Goal: Task Accomplishment & Management: Manage account settings

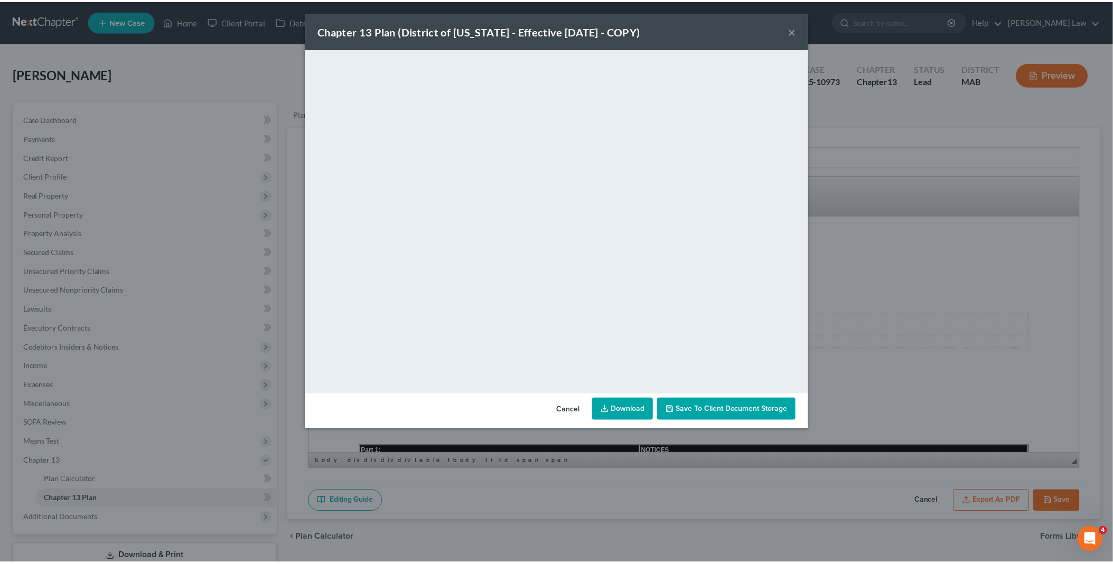
scroll to position [2400, 0]
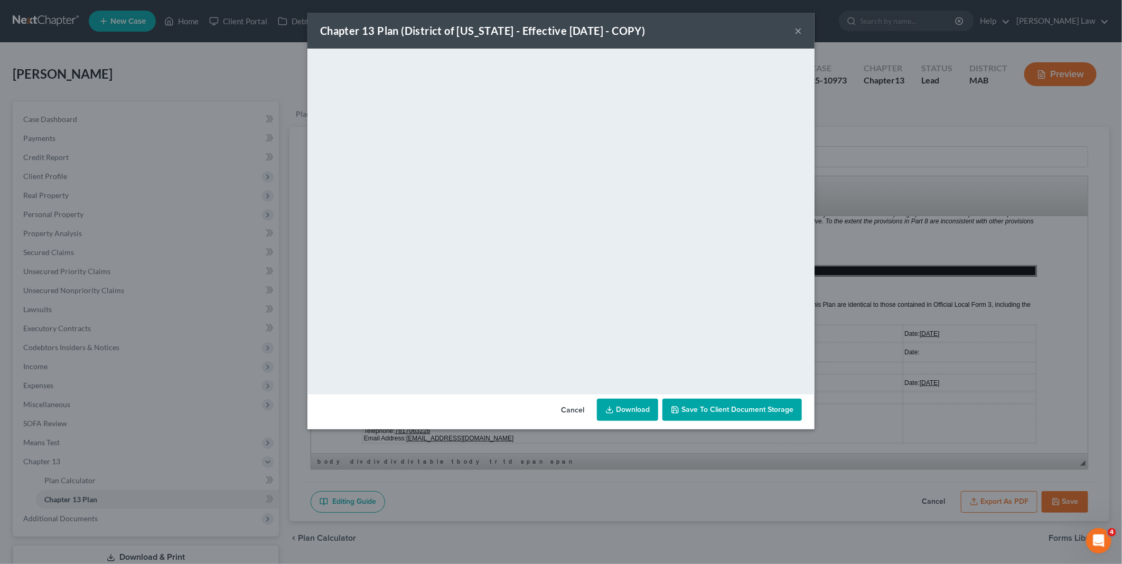
click at [574, 407] on button "Cancel" at bounding box center [573, 410] width 40 height 21
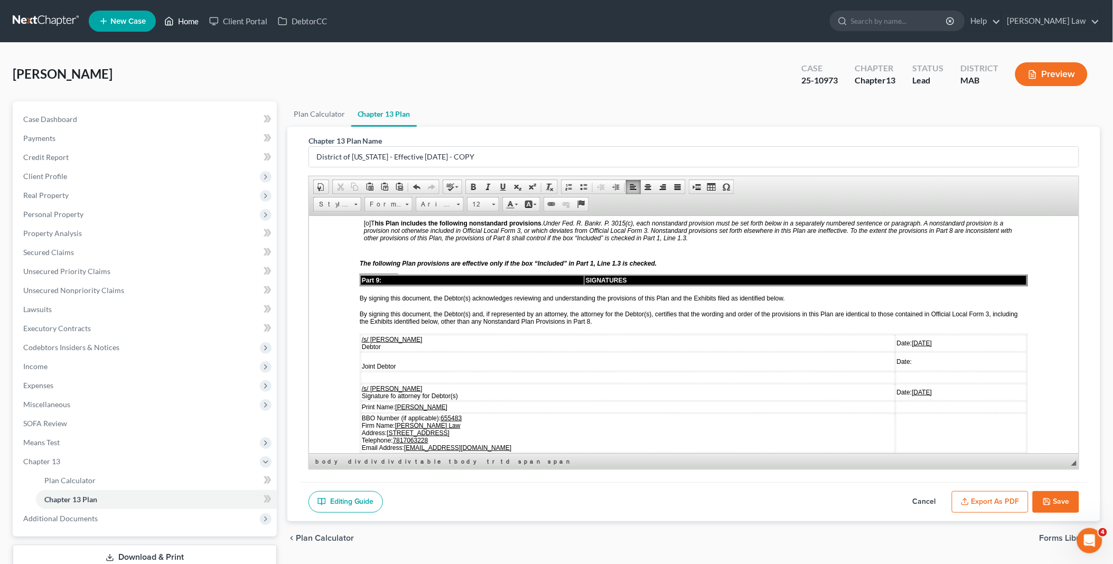
click at [182, 20] on link "Home" at bounding box center [181, 21] width 45 height 19
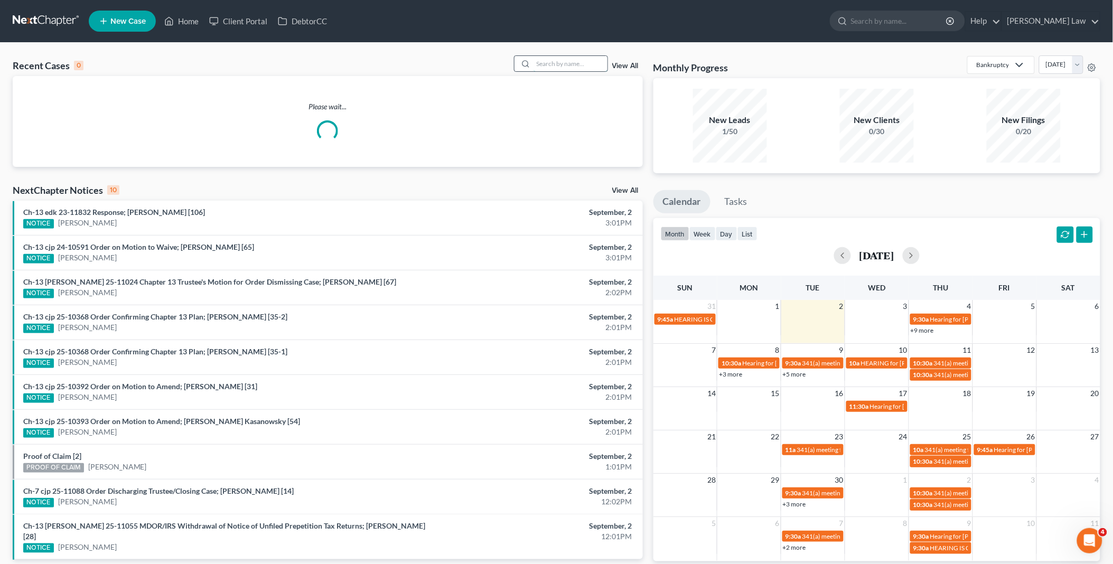
click at [563, 62] on input "search" at bounding box center [571, 63] width 74 height 15
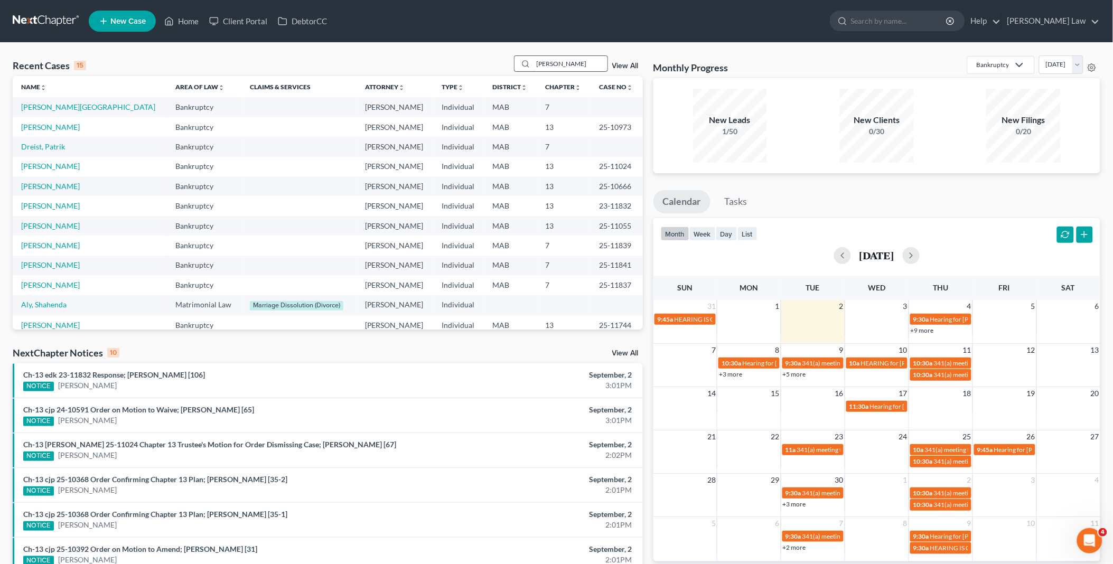
type input "[PERSON_NAME]"
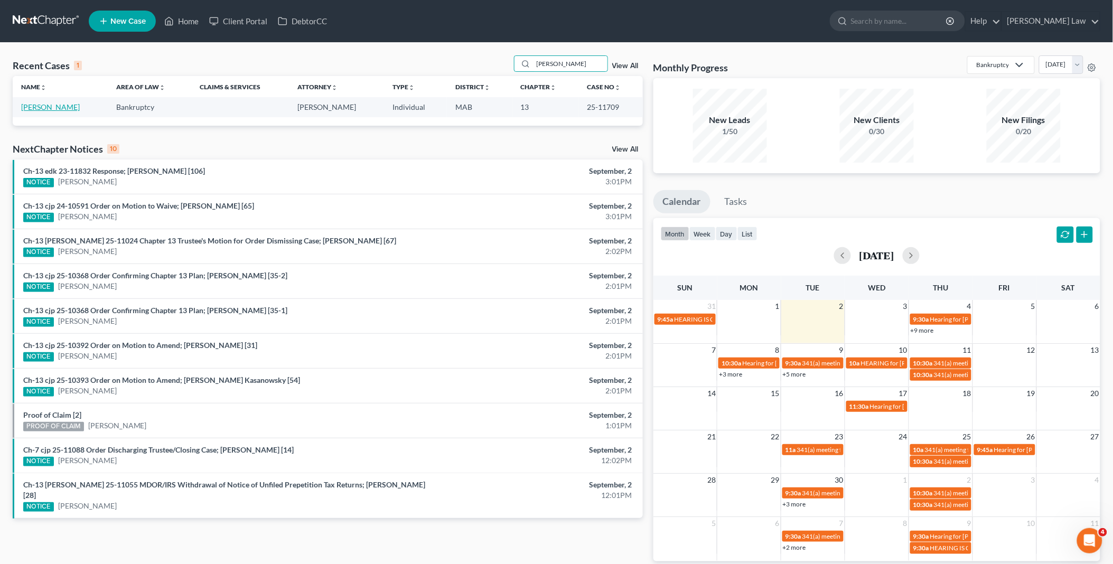
click at [51, 107] on link "[PERSON_NAME]" at bounding box center [50, 106] width 59 height 9
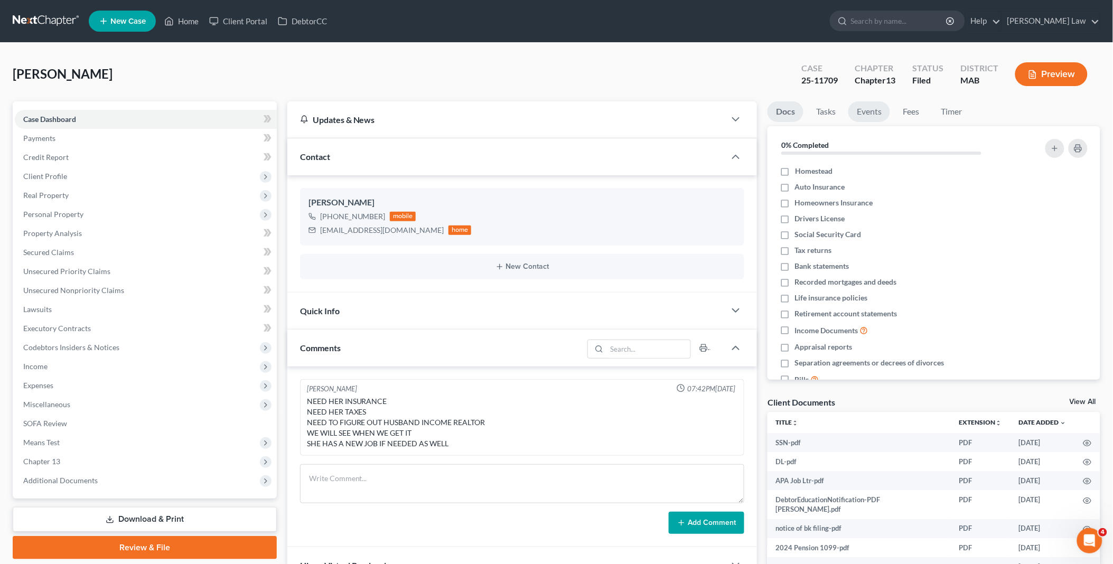
click at [879, 114] on link "Events" at bounding box center [869, 111] width 42 height 21
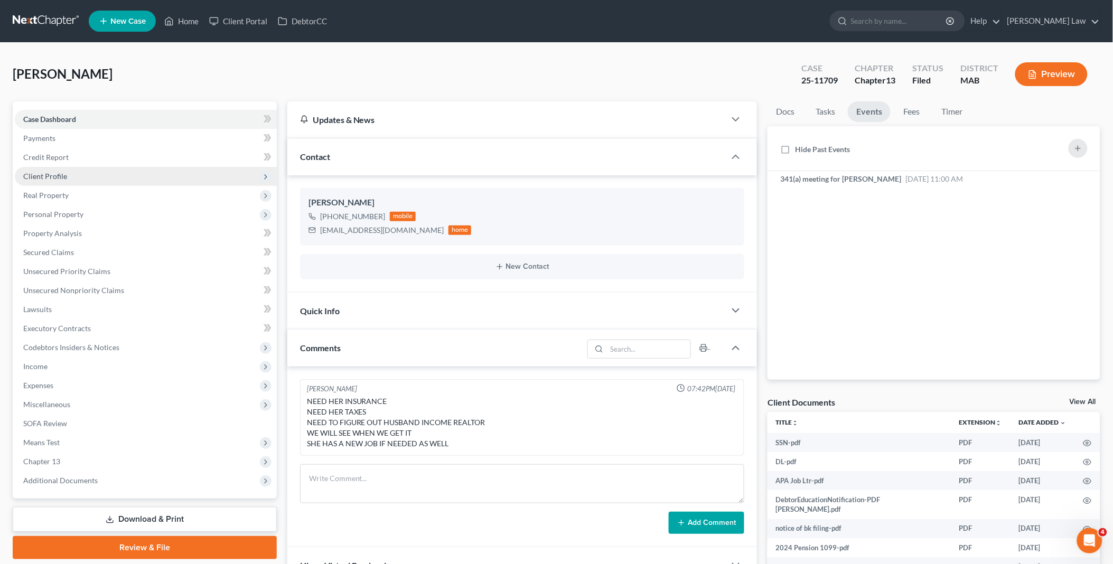
click at [70, 173] on span "Client Profile" at bounding box center [146, 176] width 262 height 19
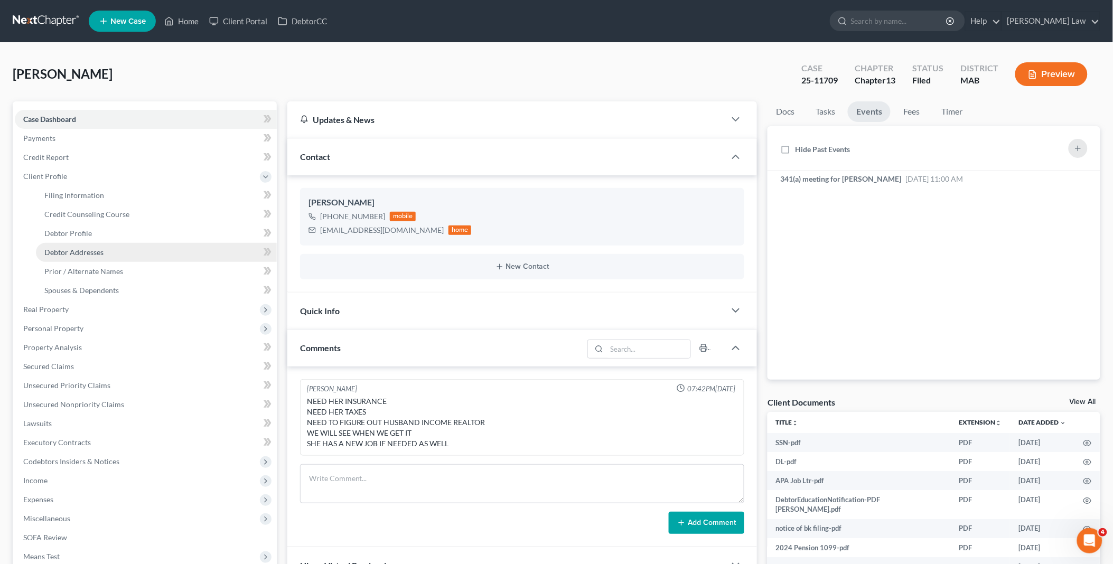
click at [95, 257] on link "Debtor Addresses" at bounding box center [156, 252] width 241 height 19
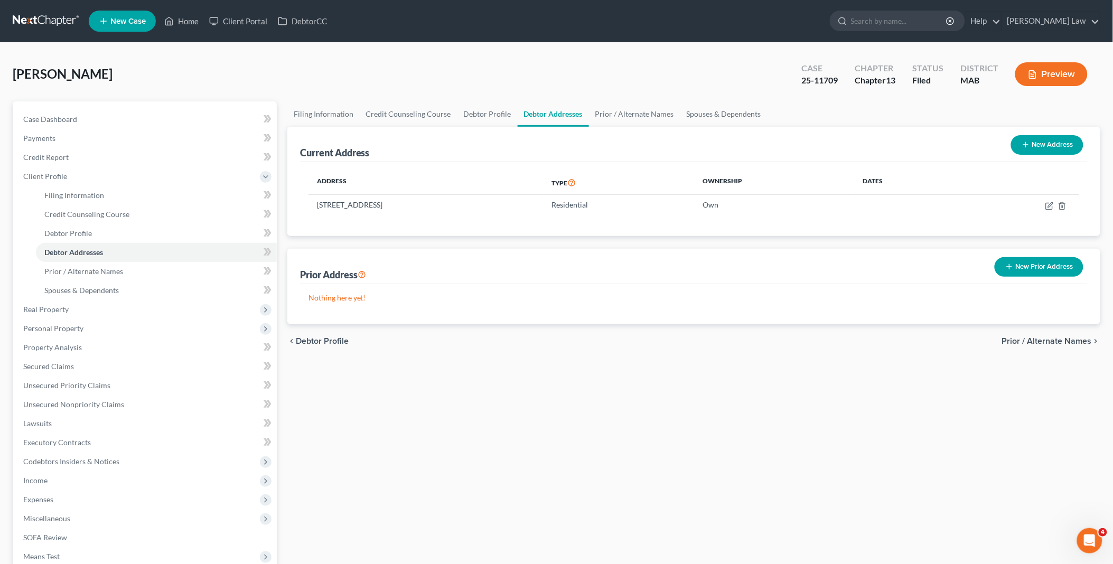
click at [296, 562] on div "Filing Information Credit Counseling Course Debtor Profile Debtor Addresses Pri…" at bounding box center [694, 387] width 824 height 572
click at [182, 24] on link "Home" at bounding box center [181, 21] width 45 height 19
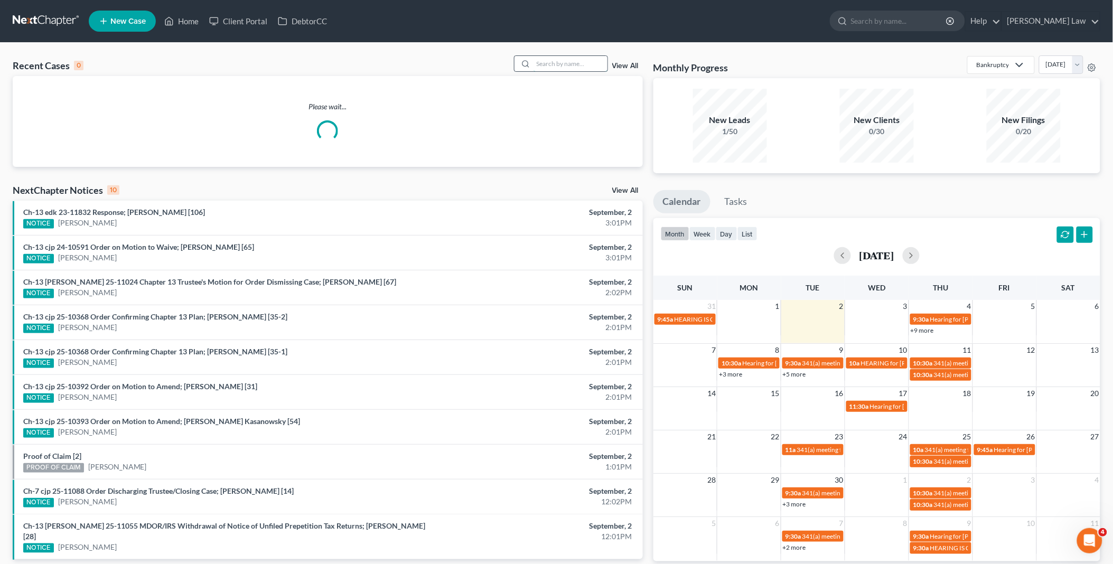
click at [552, 64] on input "search" at bounding box center [571, 63] width 74 height 15
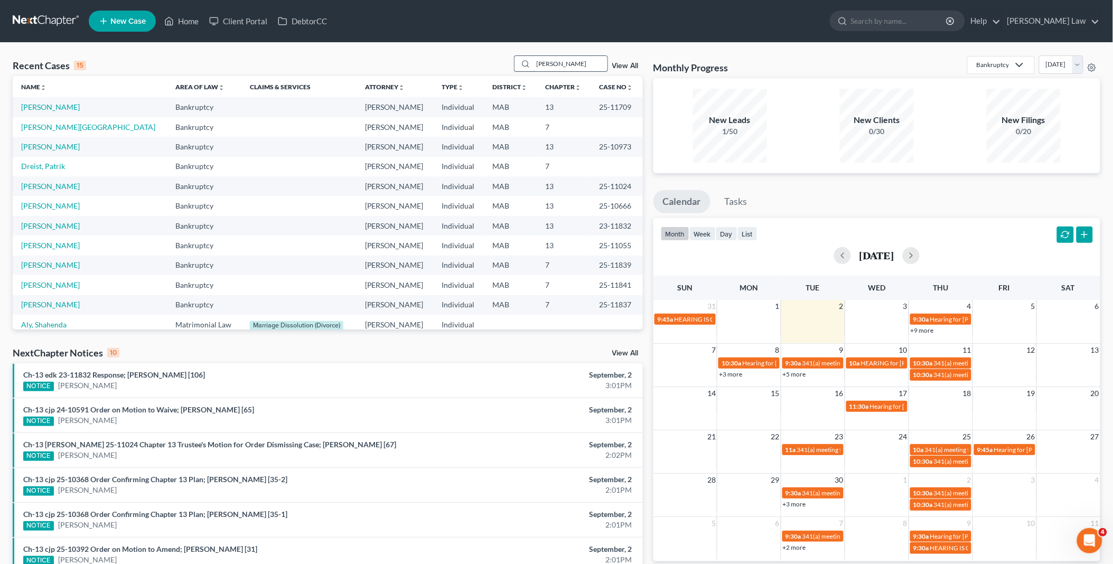
type input "[PERSON_NAME]"
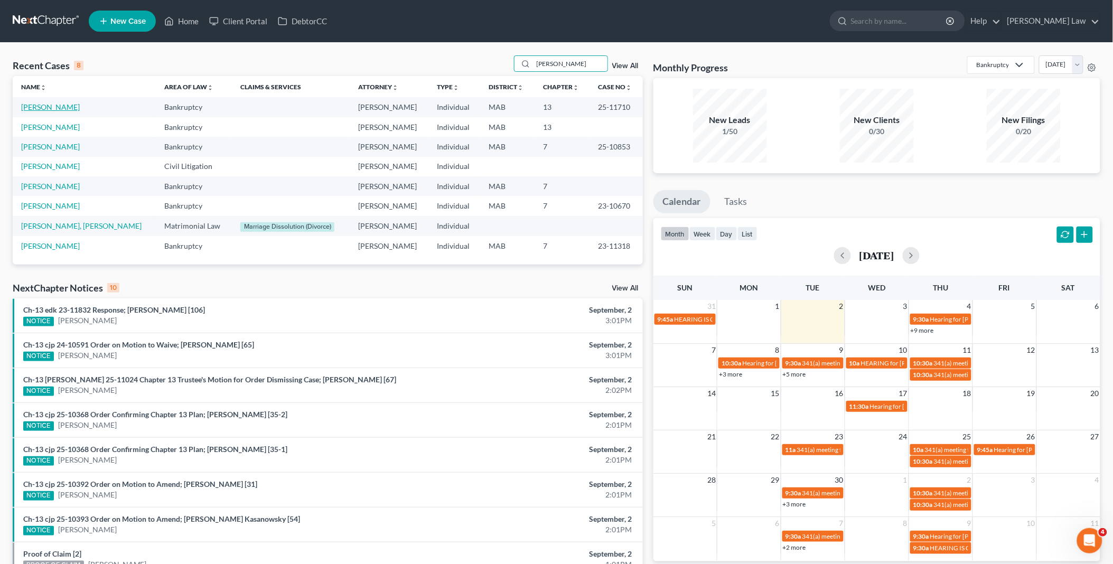
click at [31, 106] on link "[PERSON_NAME]" at bounding box center [50, 106] width 59 height 9
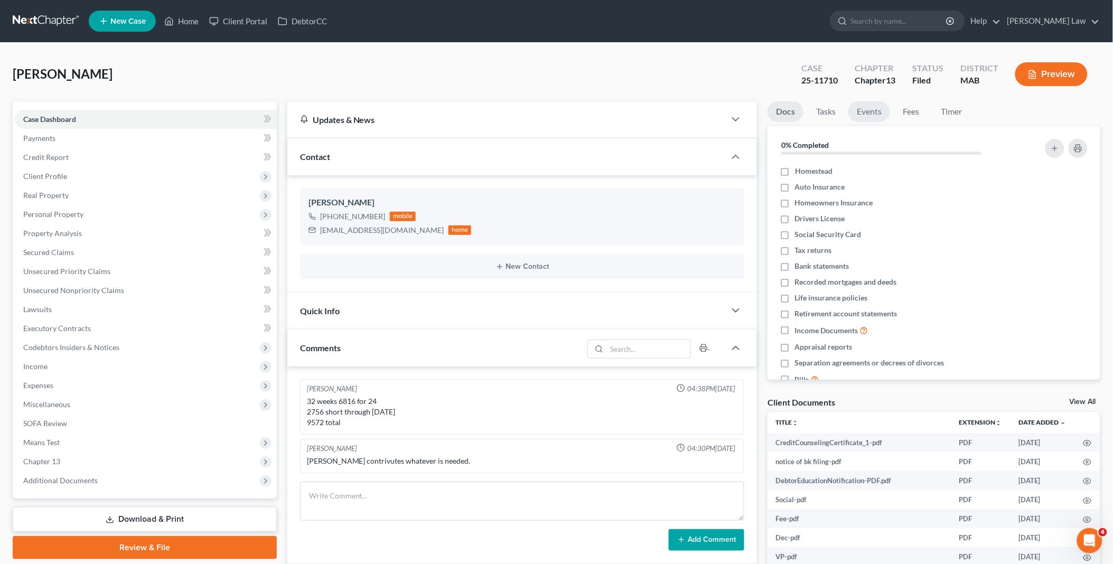
click at [867, 109] on link "Events" at bounding box center [869, 111] width 42 height 21
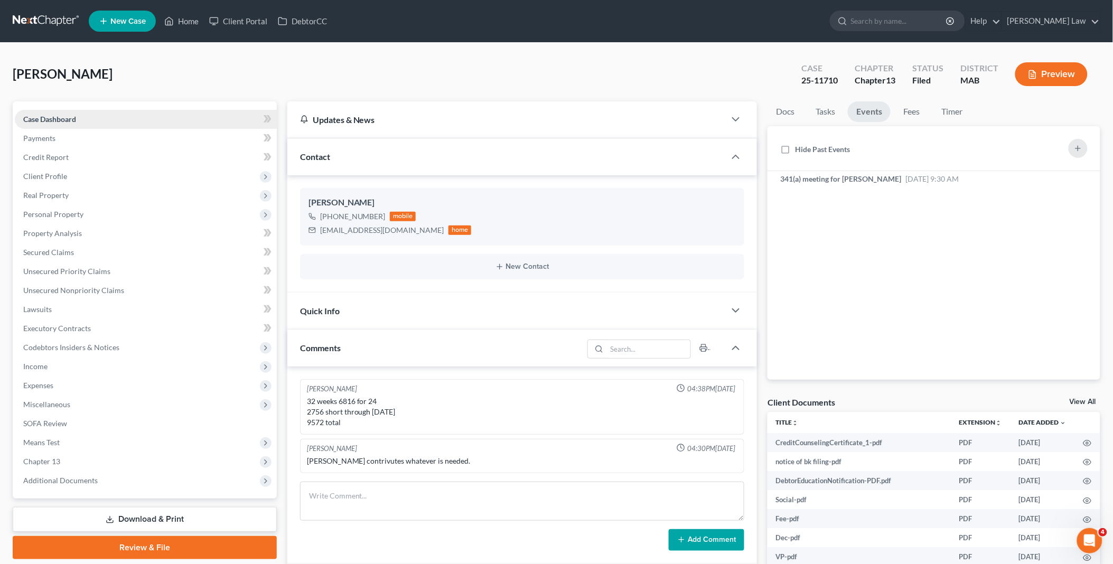
click at [78, 114] on link "Case Dashboard" at bounding box center [146, 119] width 262 height 19
click at [189, 21] on link "Home" at bounding box center [181, 21] width 45 height 19
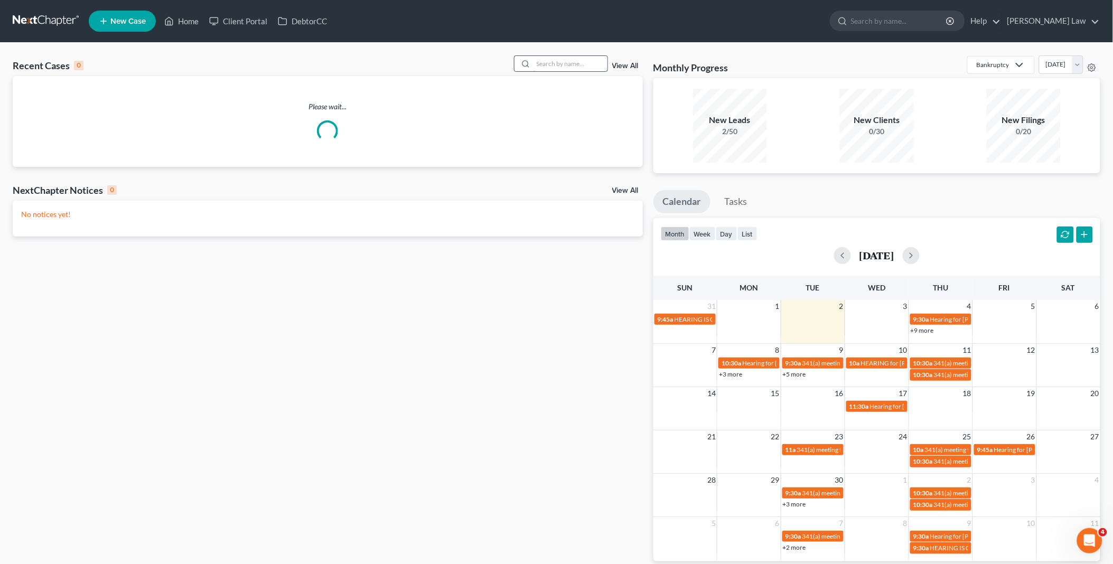
click at [561, 65] on input "search" at bounding box center [571, 63] width 74 height 15
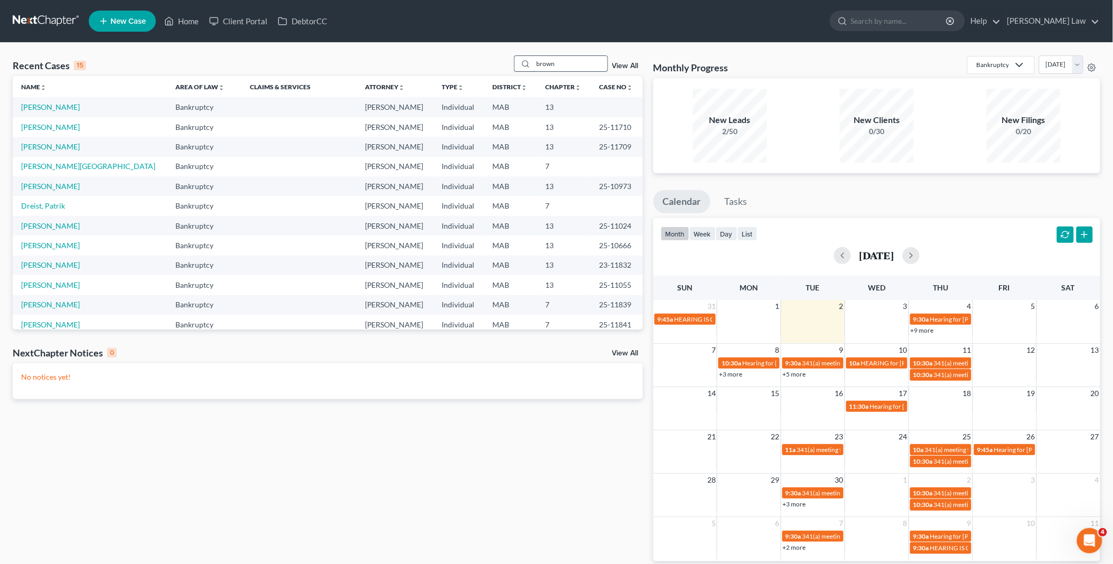
type input "brown"
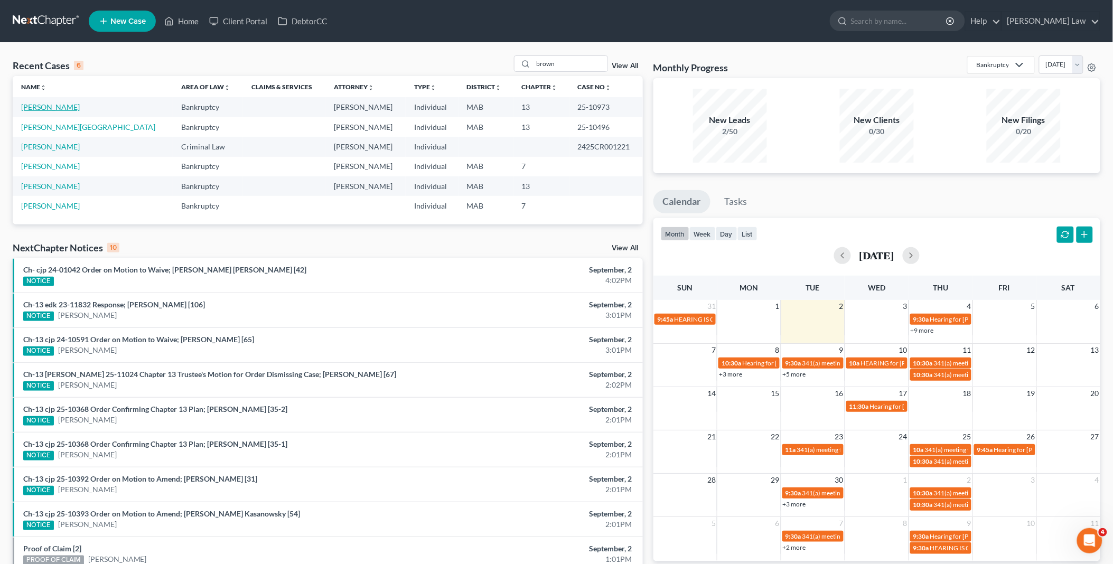
click at [60, 103] on link "[PERSON_NAME]" at bounding box center [50, 106] width 59 height 9
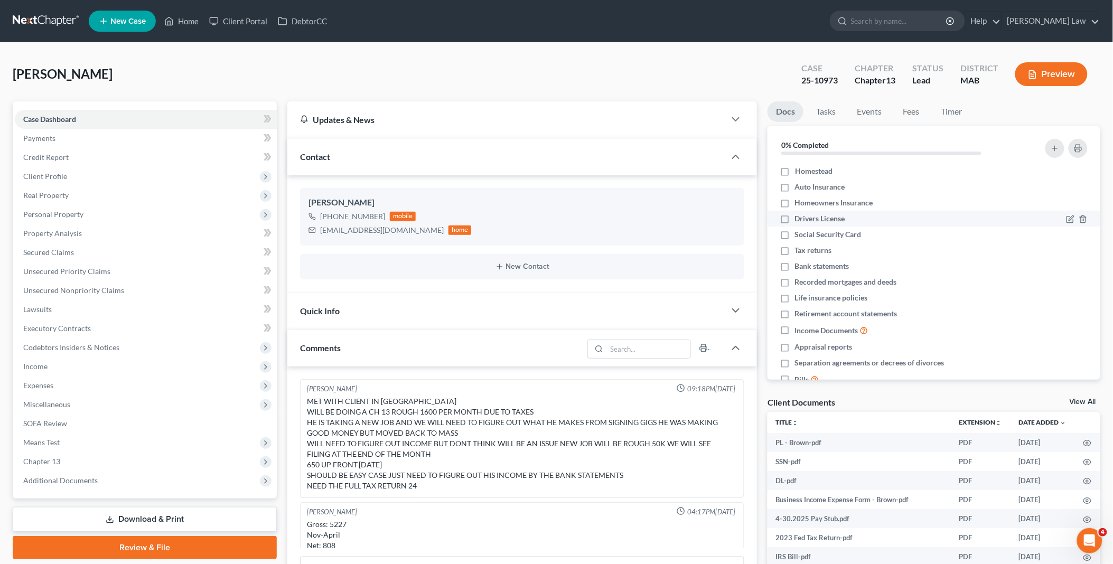
scroll to position [72, 0]
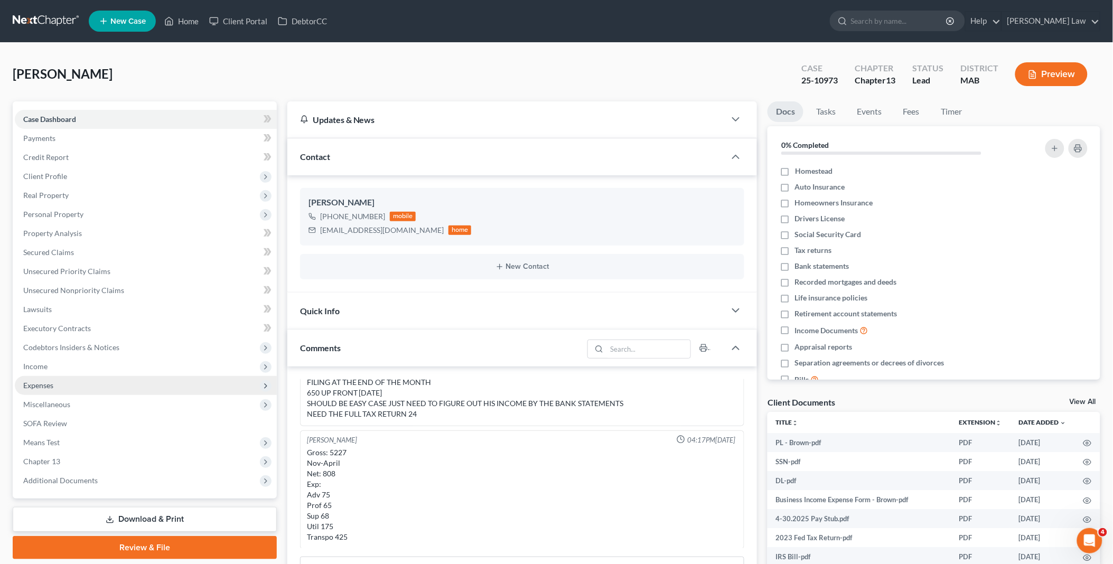
click at [43, 382] on span "Expenses" at bounding box center [38, 385] width 30 height 9
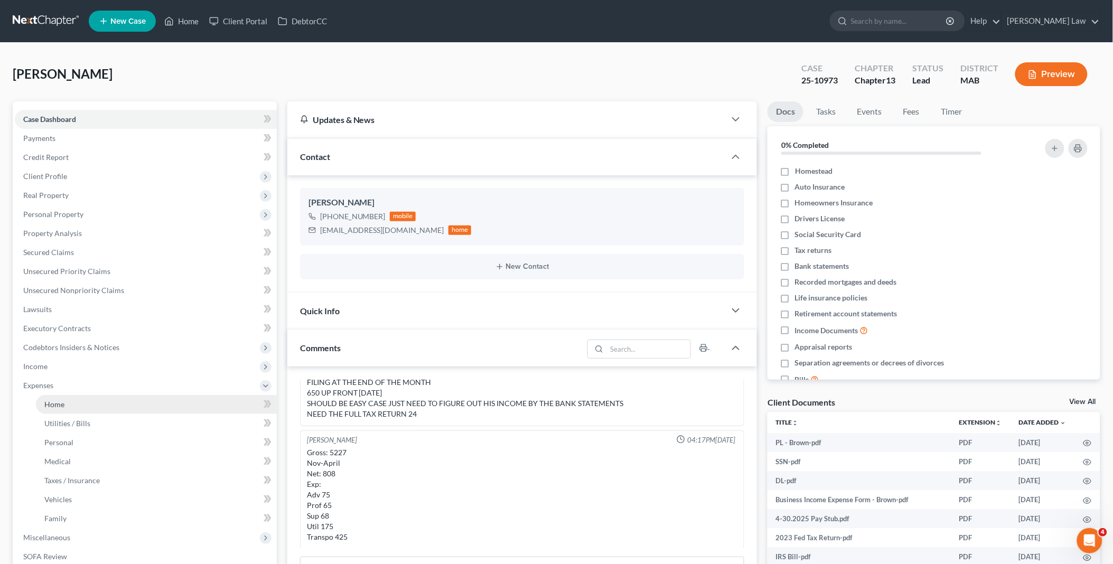
click at [60, 400] on span "Home" at bounding box center [54, 404] width 20 height 9
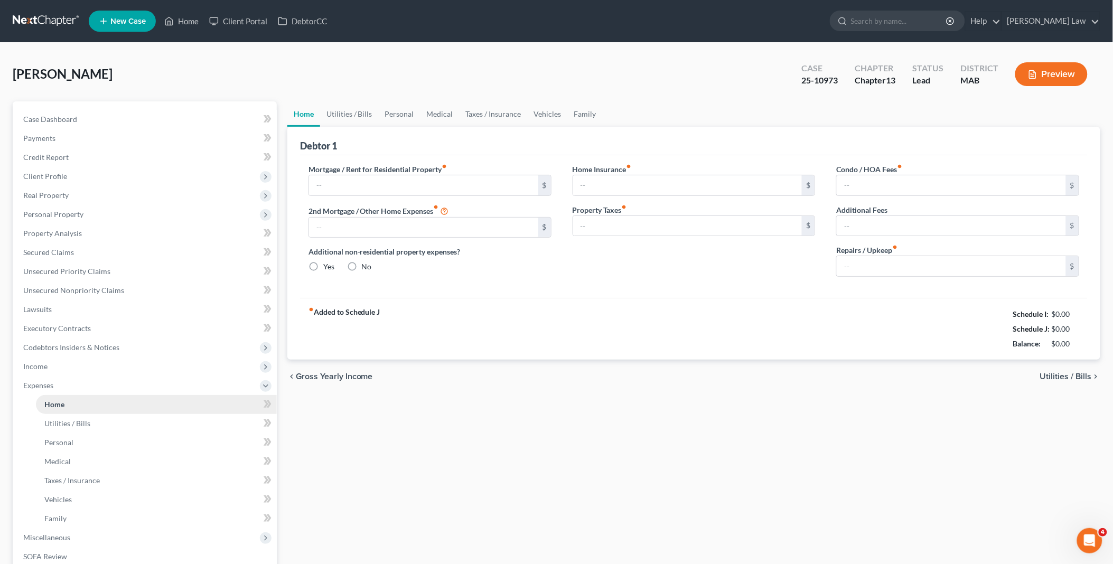
type input "1,900.00"
type input "0.00"
radio input "true"
type input "0.00"
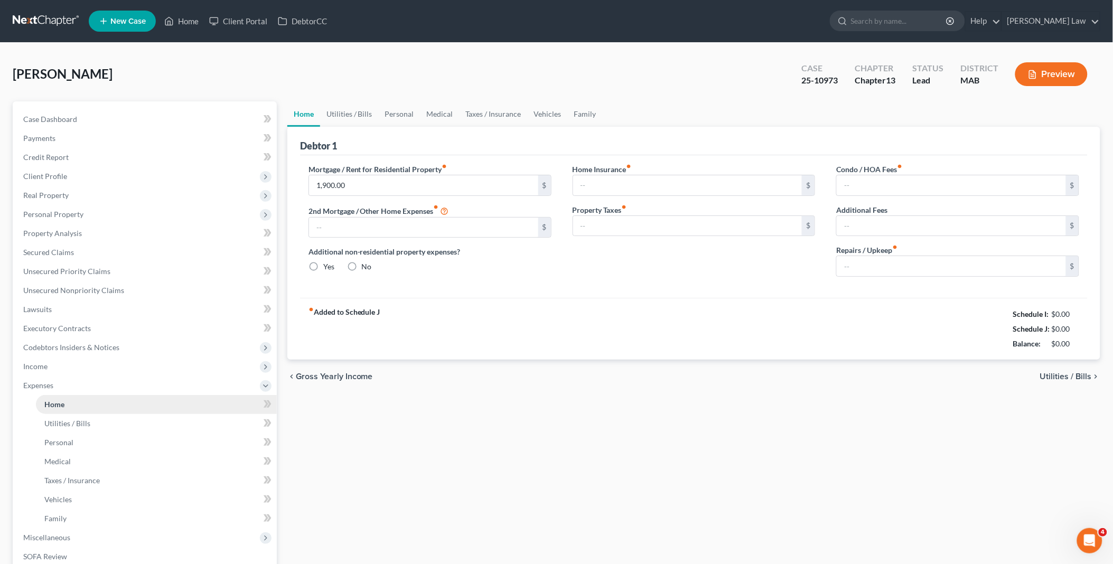
type input "0.00"
click at [356, 108] on link "Utilities / Bills" at bounding box center [349, 113] width 59 height 25
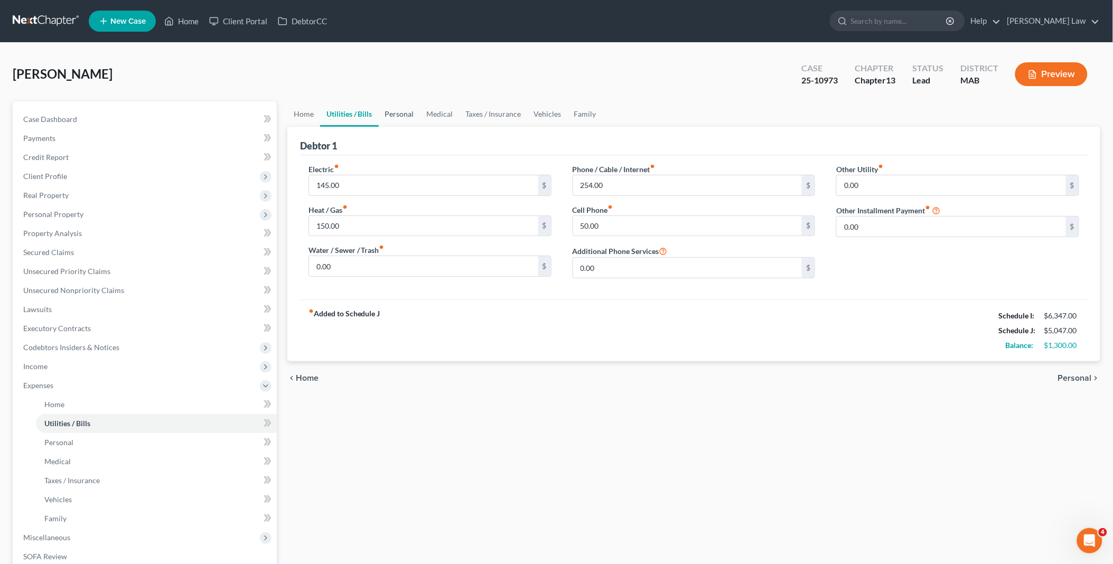
click at [399, 114] on link "Personal" at bounding box center [400, 113] width 42 height 25
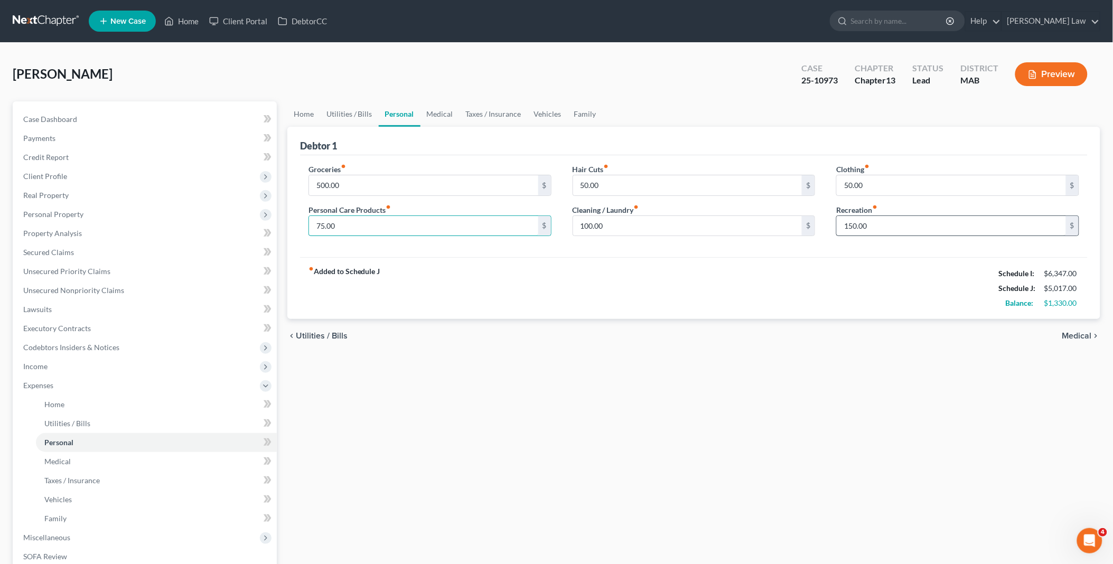
type input "75.00"
click at [851, 223] on input "150.00" at bounding box center [951, 226] width 229 height 20
type input "100.00"
click at [539, 113] on link "Vehicles" at bounding box center [548, 113] width 40 height 25
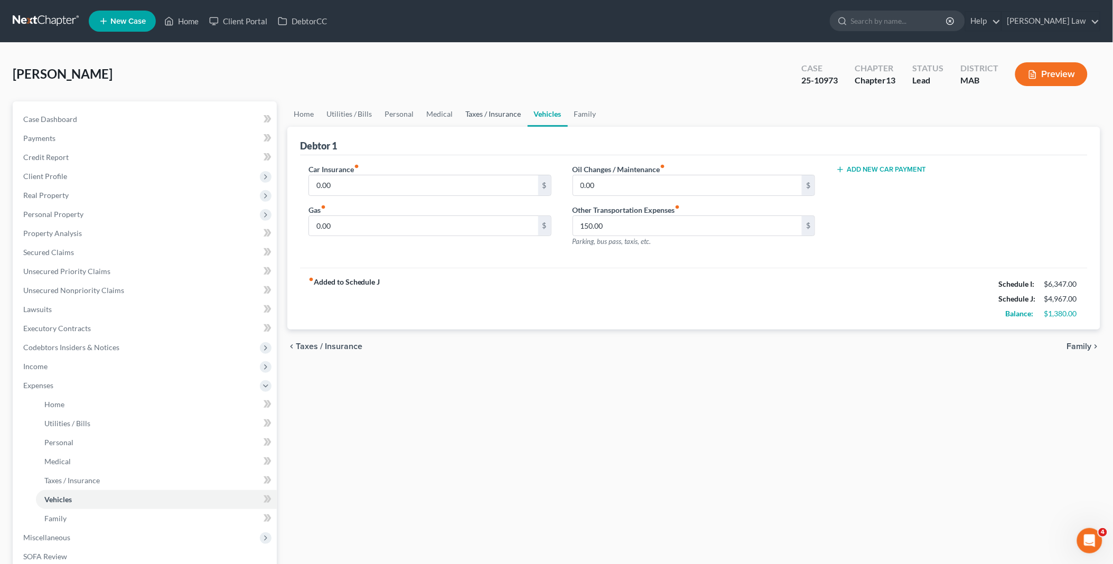
click at [477, 111] on link "Taxes / Insurance" at bounding box center [494, 113] width 68 height 25
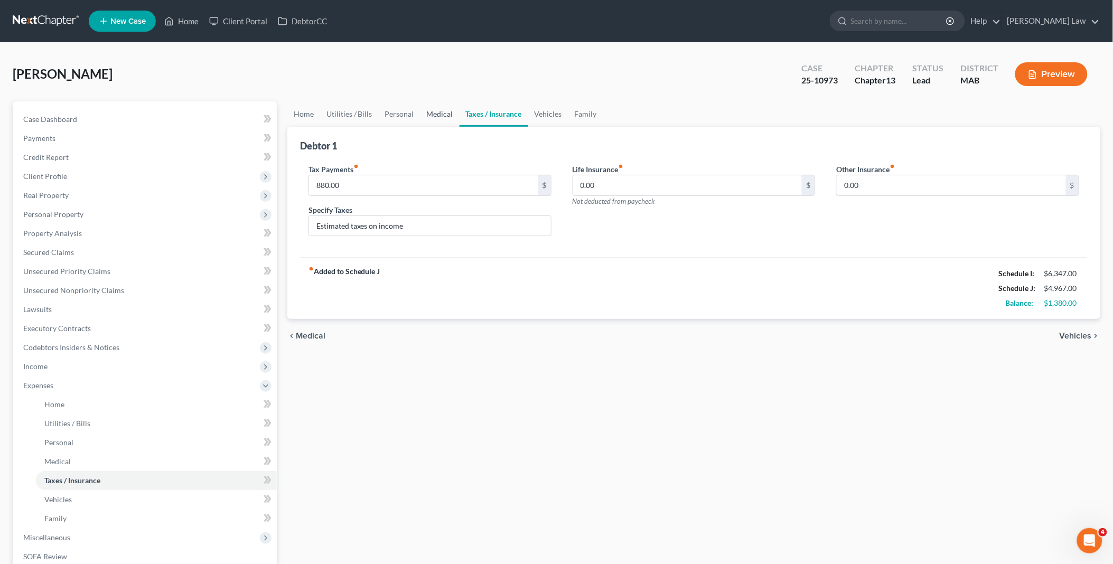
click at [421, 108] on link "Medical" at bounding box center [440, 113] width 39 height 25
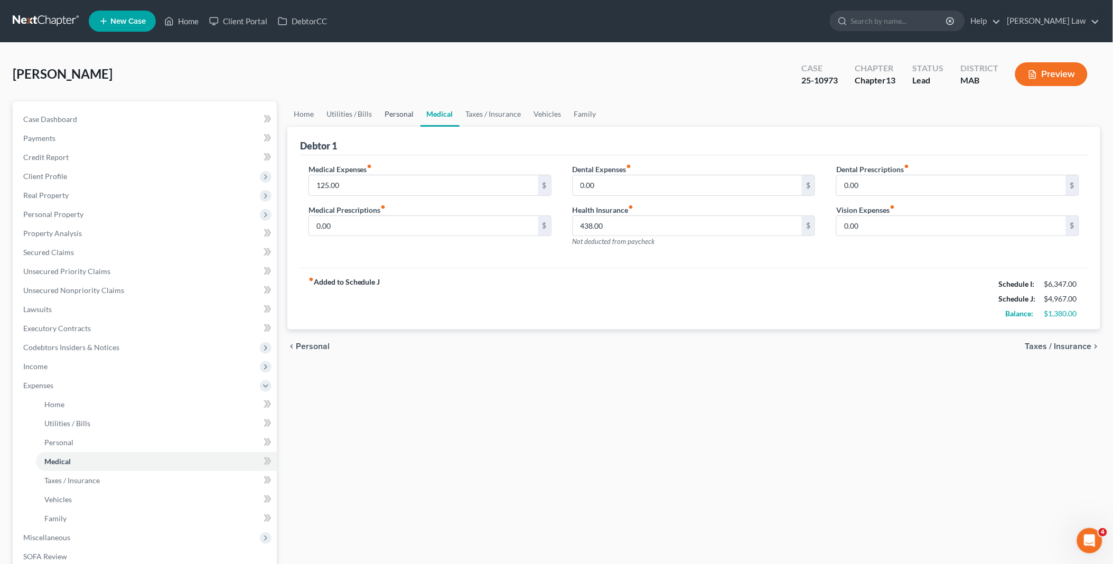
click at [393, 113] on link "Personal" at bounding box center [400, 113] width 42 height 25
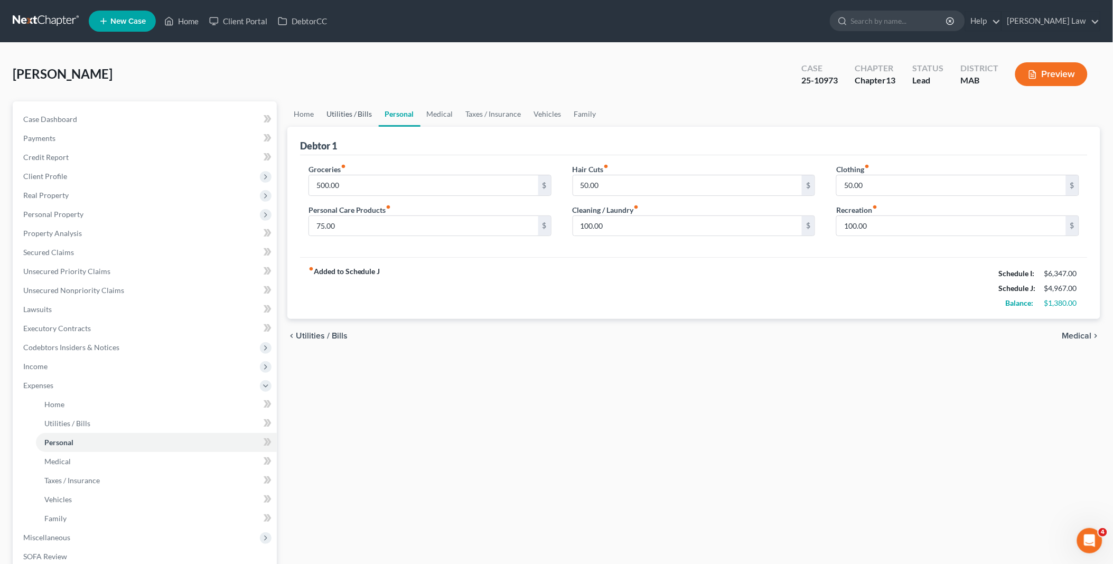
click at [356, 108] on link "Utilities / Bills" at bounding box center [349, 113] width 59 height 25
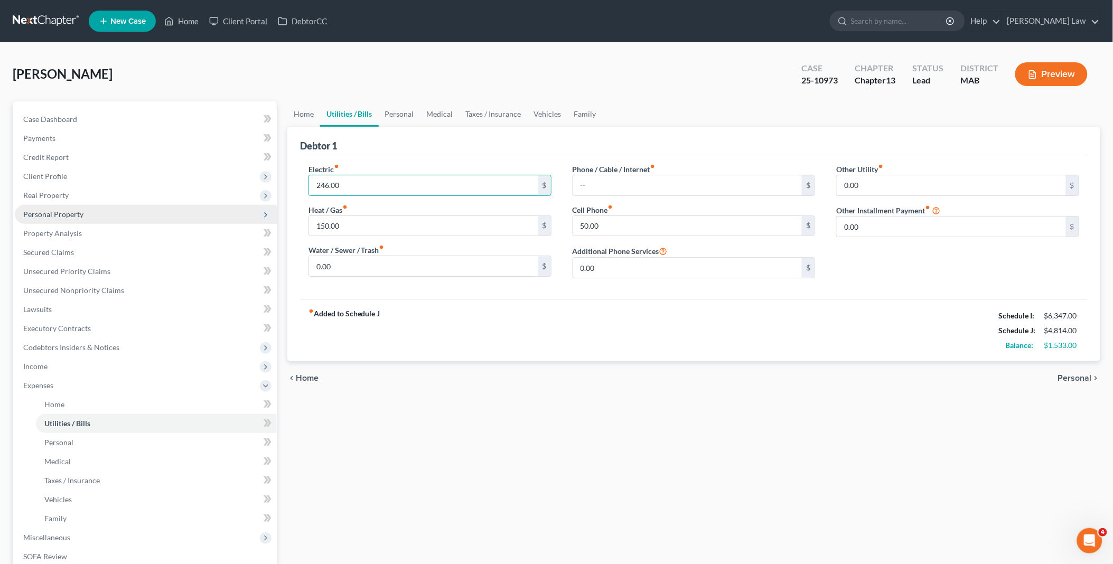
type input "246.00"
click at [95, 205] on span "Personal Property" at bounding box center [146, 214] width 262 height 19
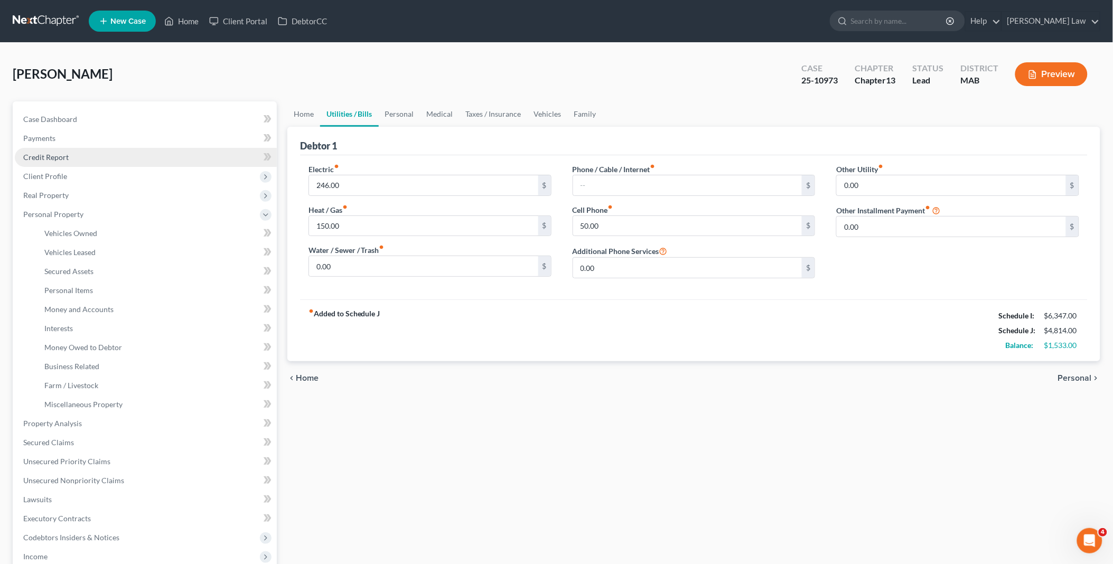
click at [38, 154] on span "Credit Report" at bounding box center [45, 157] width 45 height 9
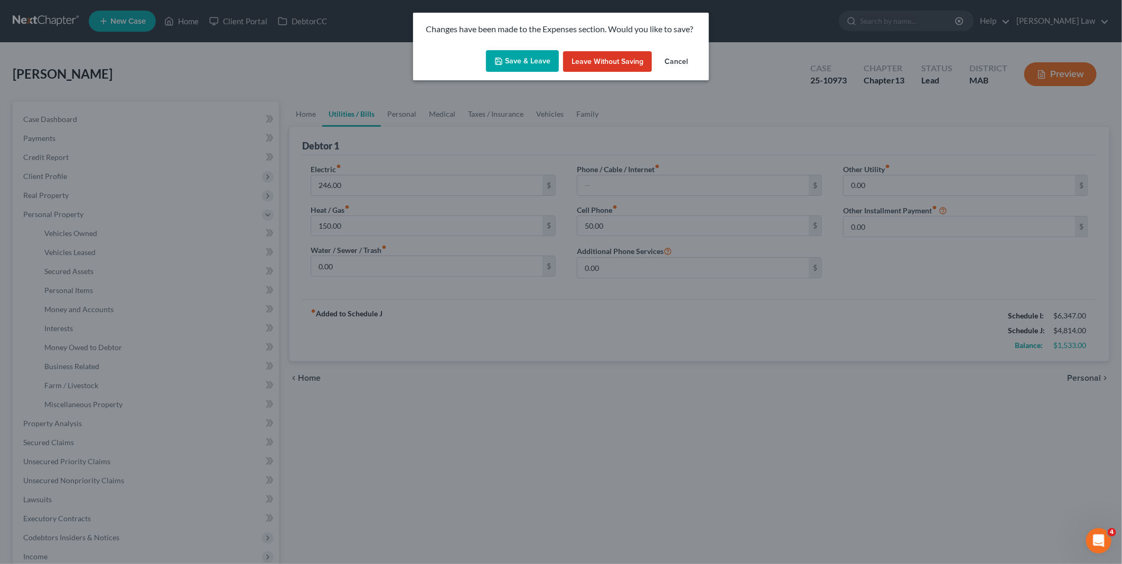
click at [587, 55] on button "Leave without Saving" at bounding box center [607, 61] width 89 height 21
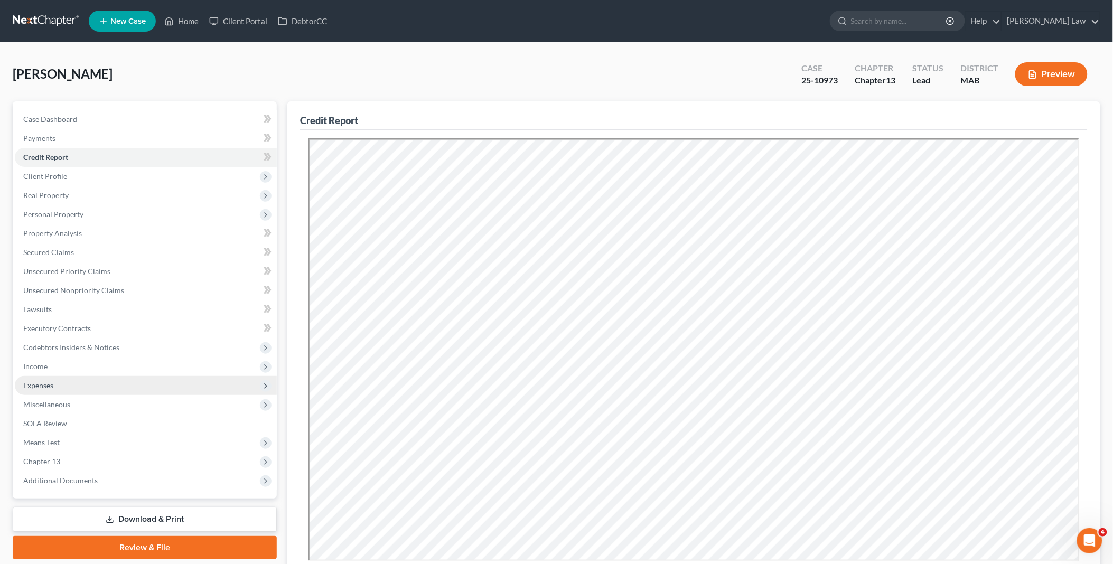
click at [71, 384] on span "Expenses" at bounding box center [146, 385] width 262 height 19
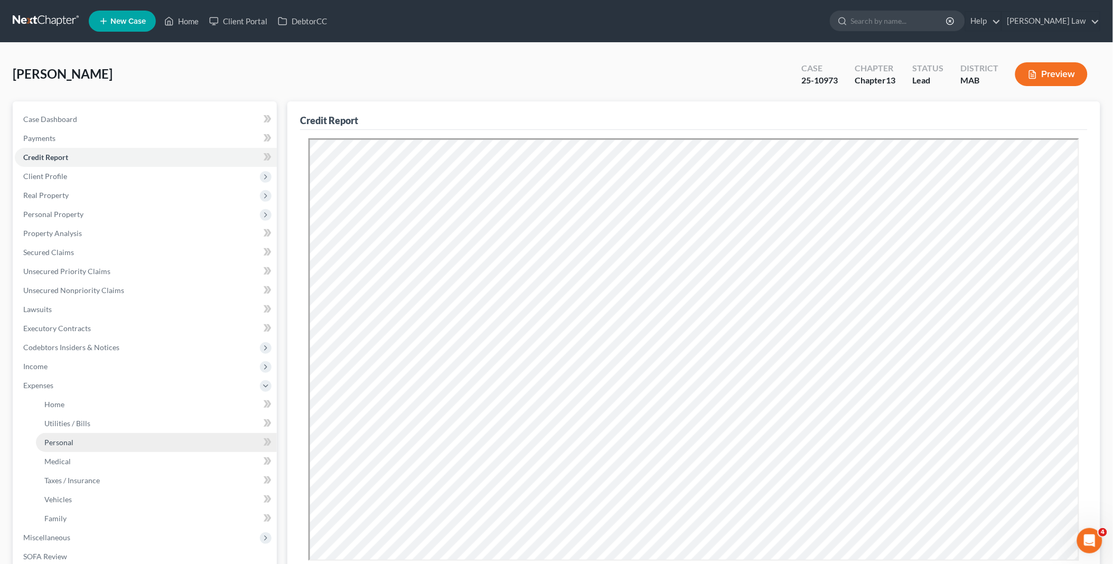
click at [79, 443] on link "Personal" at bounding box center [156, 442] width 241 height 19
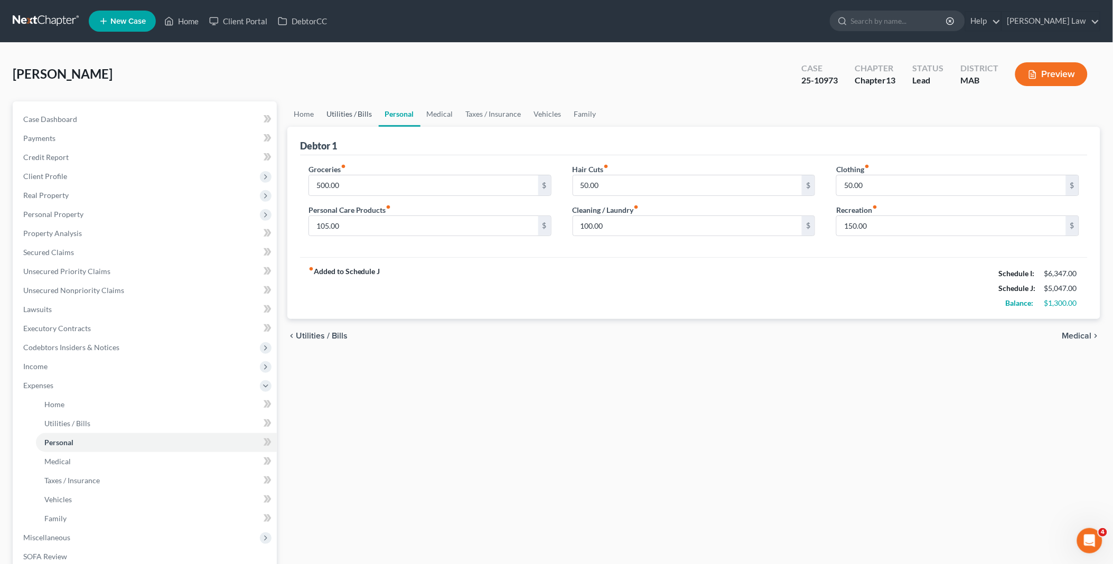
click at [354, 113] on link "Utilities / Bills" at bounding box center [349, 113] width 59 height 25
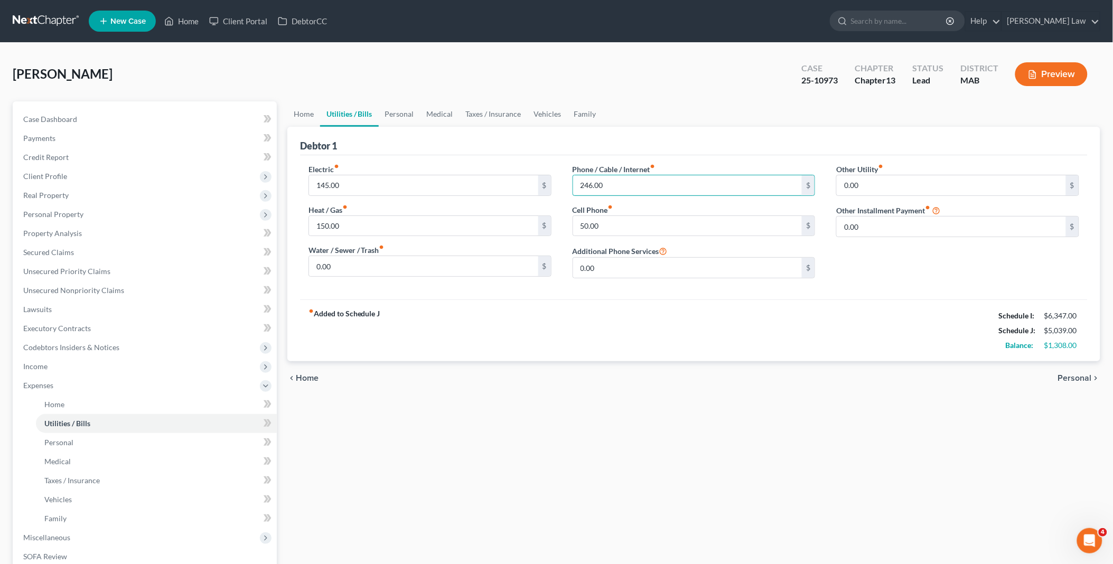
type input "246.00"
click at [640, 344] on div "fiber_manual_record Added to Schedule J Schedule I: $6,347.00 Schedule J: $5,03…" at bounding box center [694, 331] width 788 height 62
click at [398, 111] on link "Personal" at bounding box center [400, 113] width 42 height 25
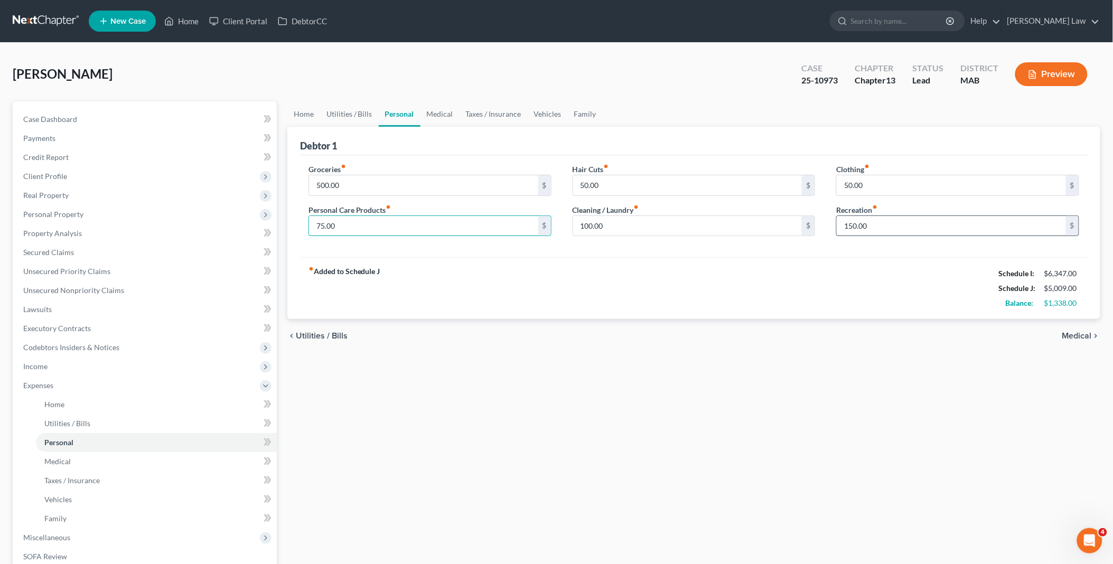
type input "75.00"
click at [849, 221] on input "150.00" at bounding box center [951, 226] width 229 height 20
type input "100.00"
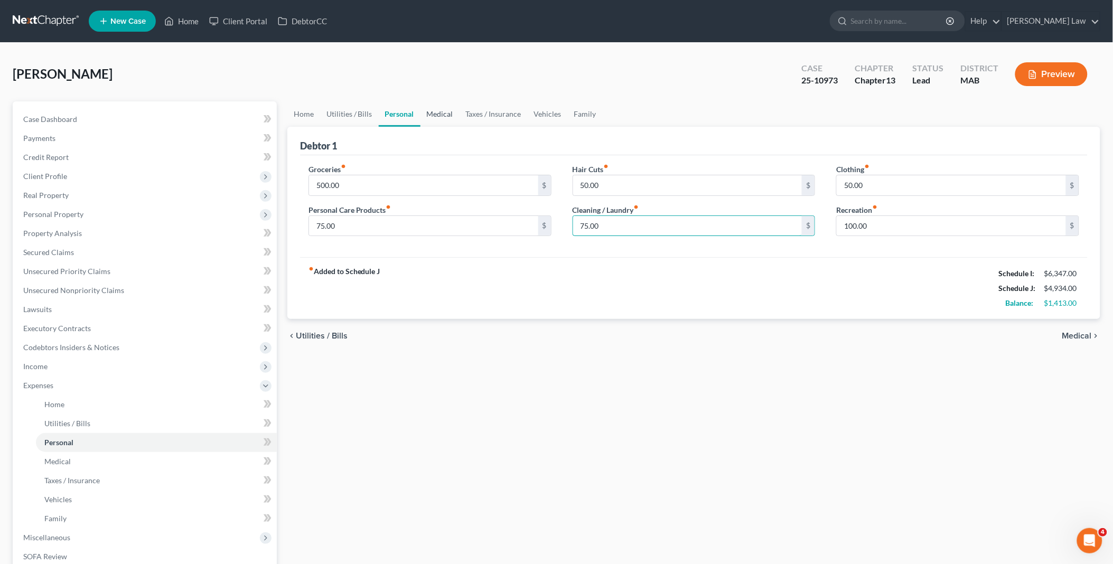
type input "75.00"
click at [441, 114] on link "Medical" at bounding box center [440, 113] width 39 height 25
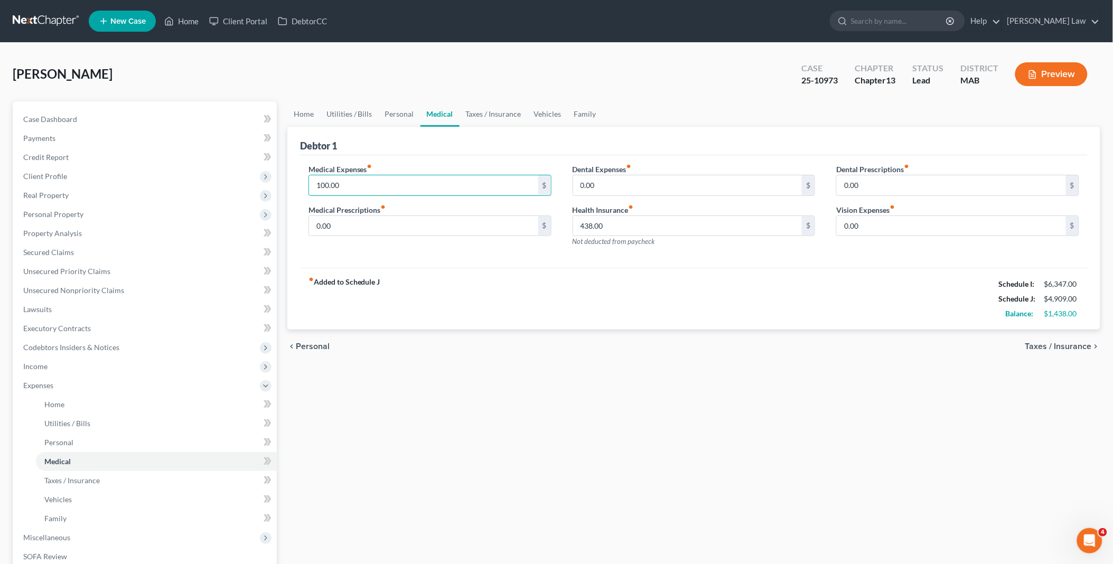
type input "100.00"
click at [682, 237] on div "Health Insurance fiber_manual_record 438.00 $ Not deducted from paycheck" at bounding box center [694, 225] width 243 height 43
click at [339, 107] on link "Utilities / Bills" at bounding box center [349, 113] width 59 height 25
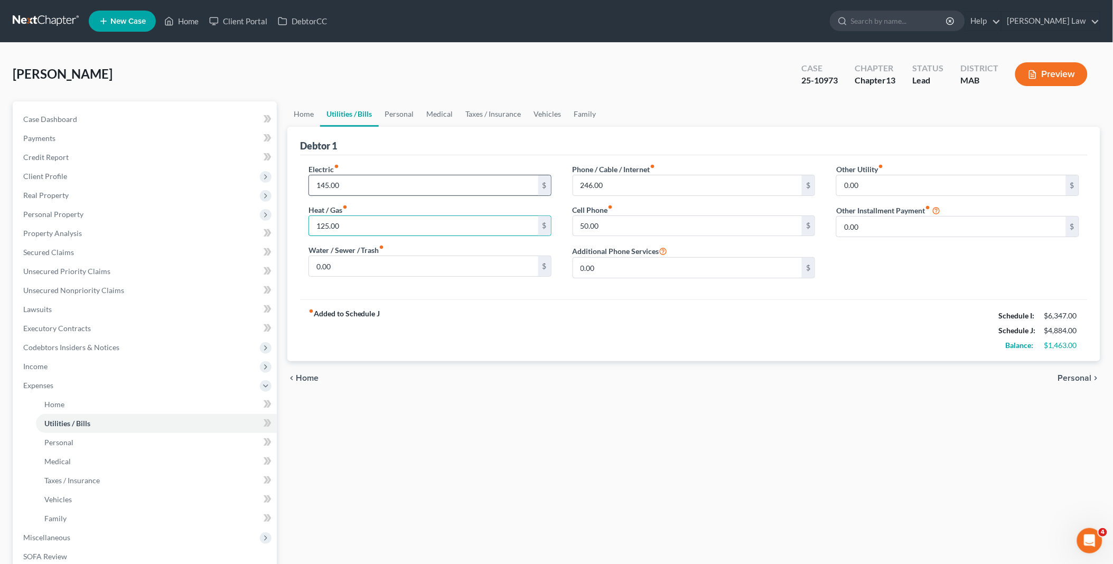
type input "125.00"
click at [398, 186] on input "145.00" at bounding box center [423, 185] width 229 height 20
click at [396, 108] on link "Personal" at bounding box center [400, 113] width 42 height 25
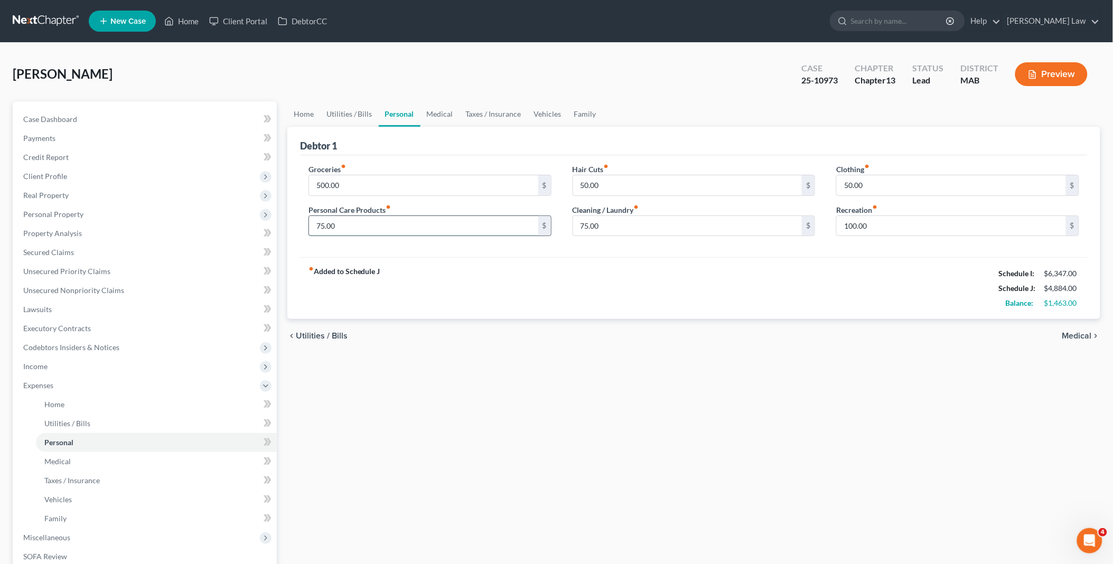
click at [320, 224] on input "75.00" at bounding box center [423, 226] width 229 height 20
type input "50.00"
click at [341, 113] on link "Utilities / Bills" at bounding box center [349, 113] width 59 height 25
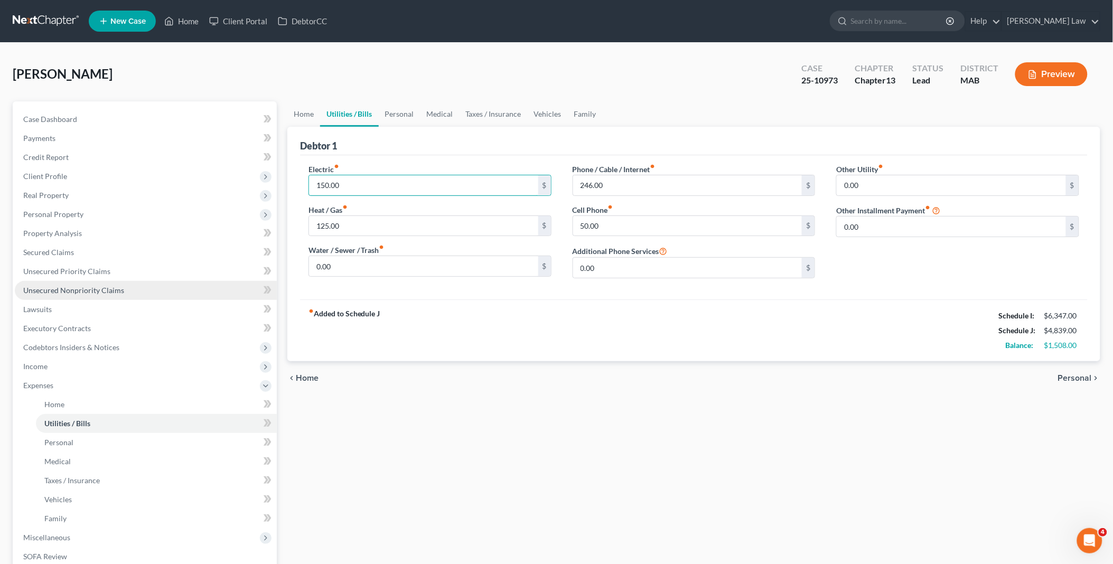
type input "150.00"
click at [87, 287] on span "Unsecured Nonpriority Claims" at bounding box center [73, 290] width 101 height 9
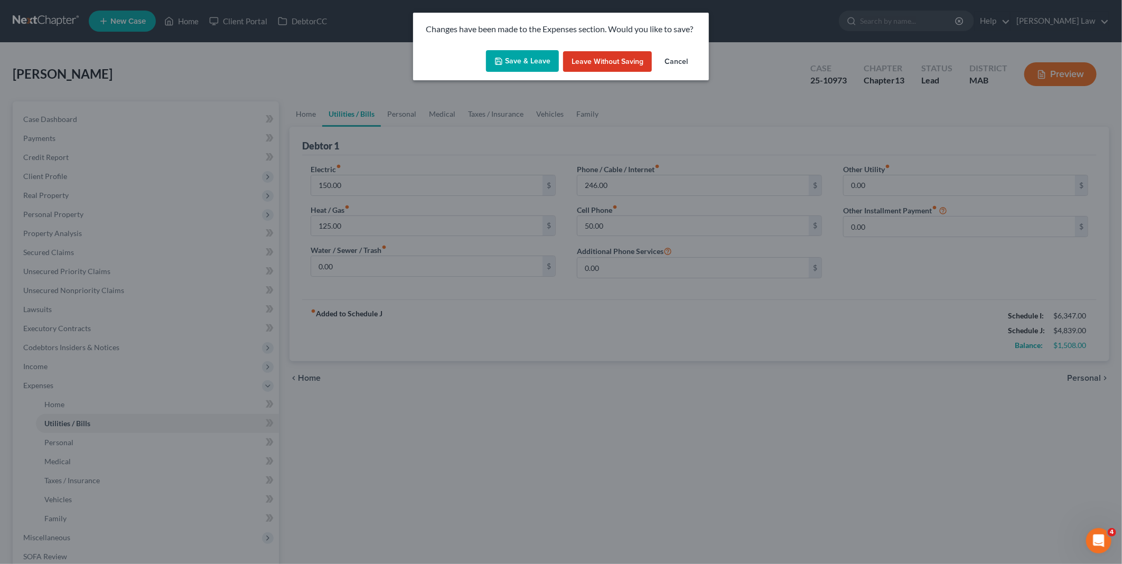
click at [531, 61] on button "Save & Leave" at bounding box center [522, 61] width 73 height 22
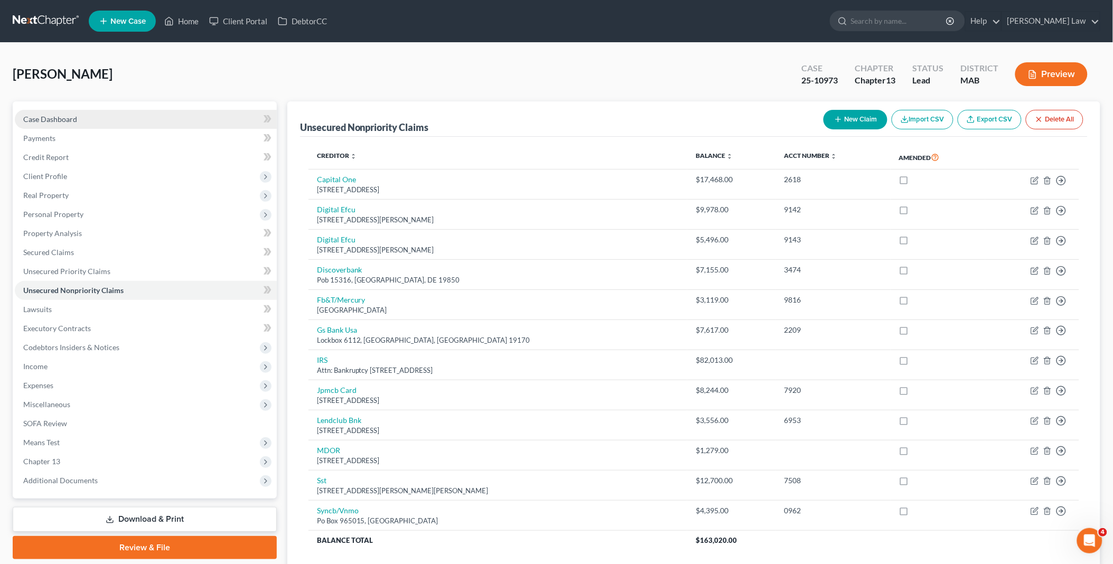
click at [106, 118] on link "Case Dashboard" at bounding box center [146, 119] width 262 height 19
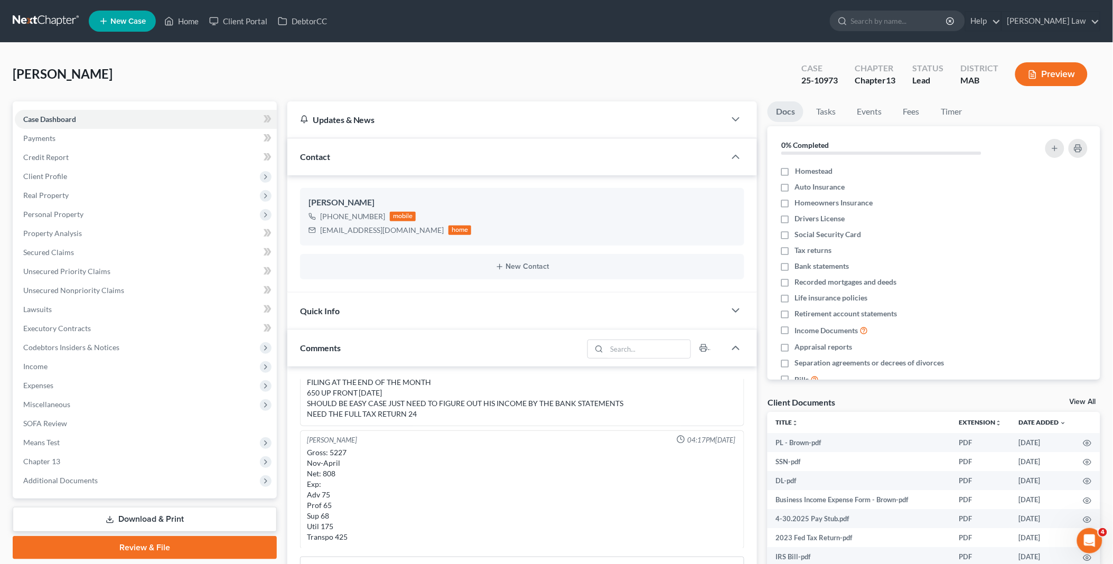
scroll to position [13, 0]
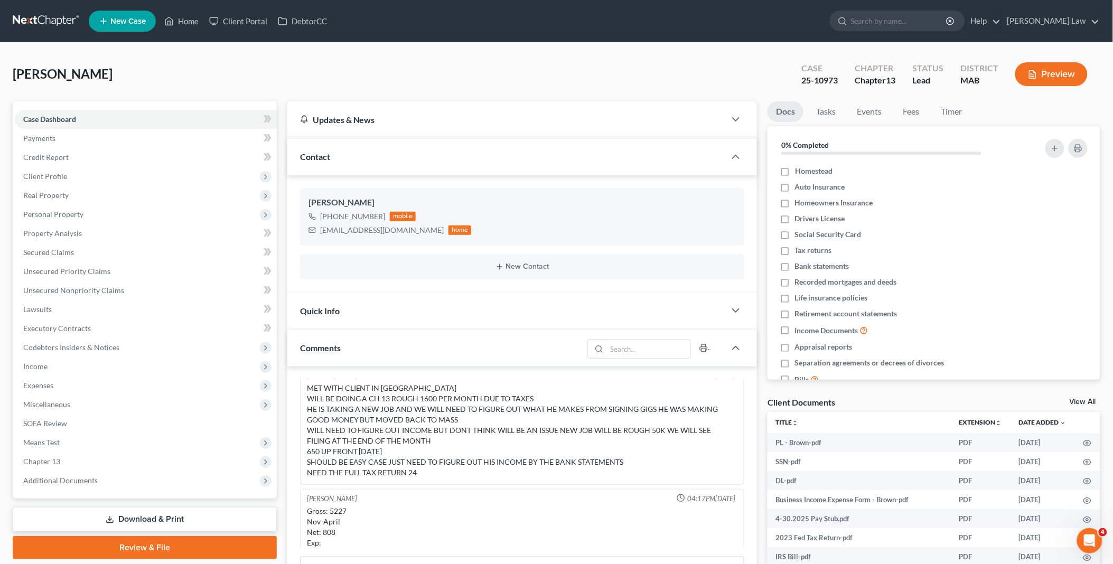
drag, startPoint x: 80, startPoint y: 462, endPoint x: 112, endPoint y: 490, distance: 42.7
click at [79, 462] on span "Chapter 13" at bounding box center [146, 461] width 262 height 19
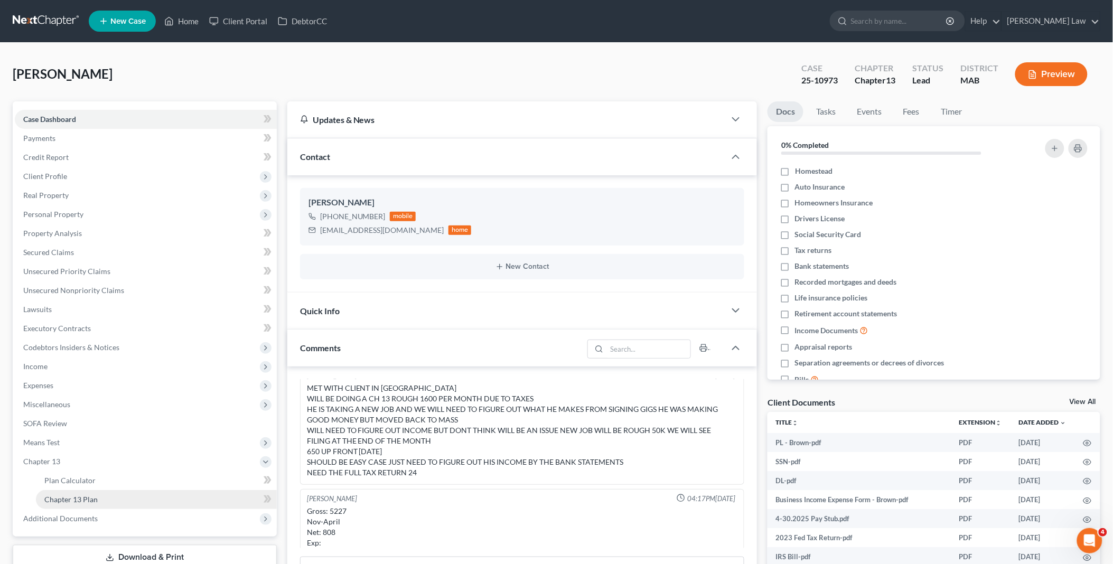
click at [108, 494] on link "Chapter 13 Plan" at bounding box center [156, 499] width 241 height 19
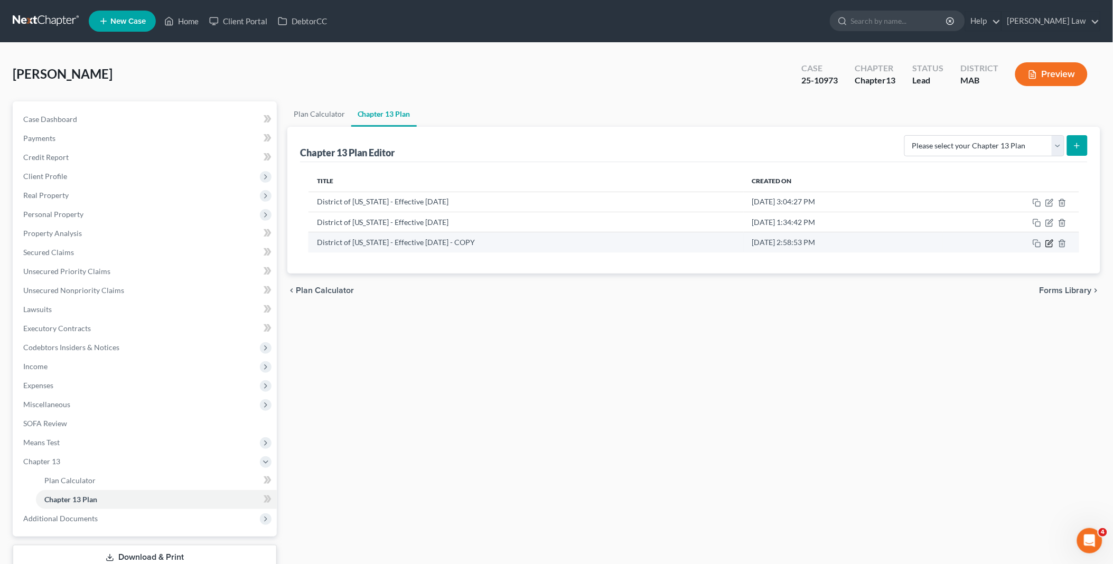
click at [1049, 243] on icon "button" at bounding box center [1050, 242] width 5 height 5
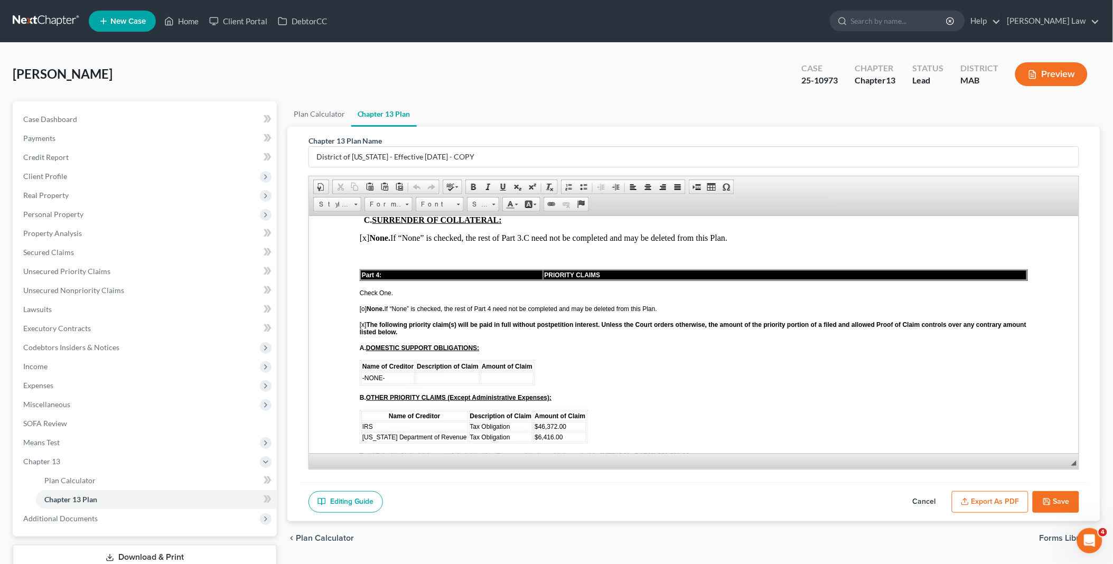
scroll to position [1467, 0]
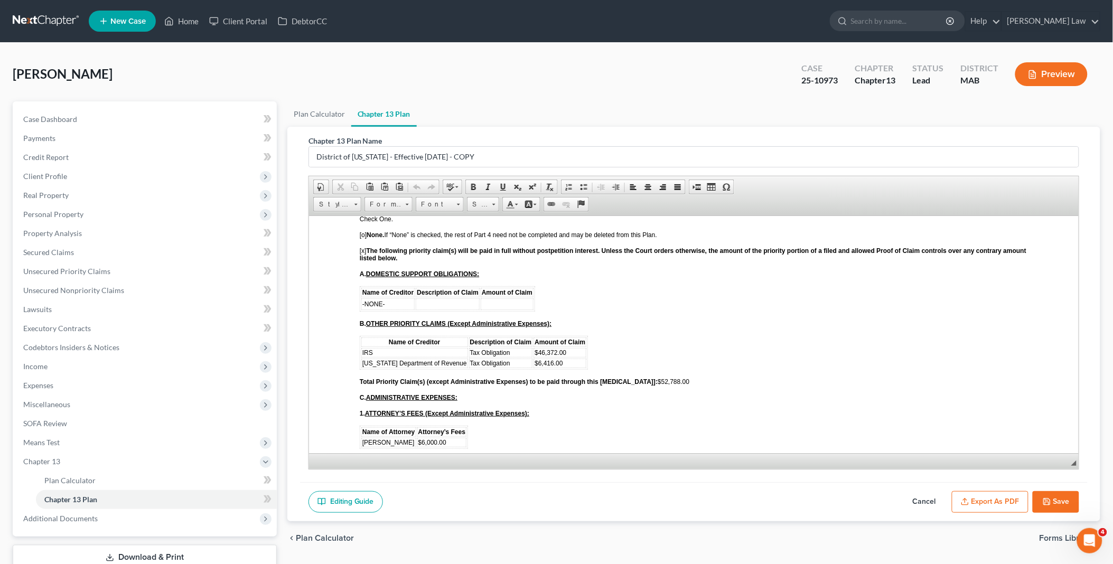
click at [1052, 498] on button "Save" at bounding box center [1056, 502] width 46 height 22
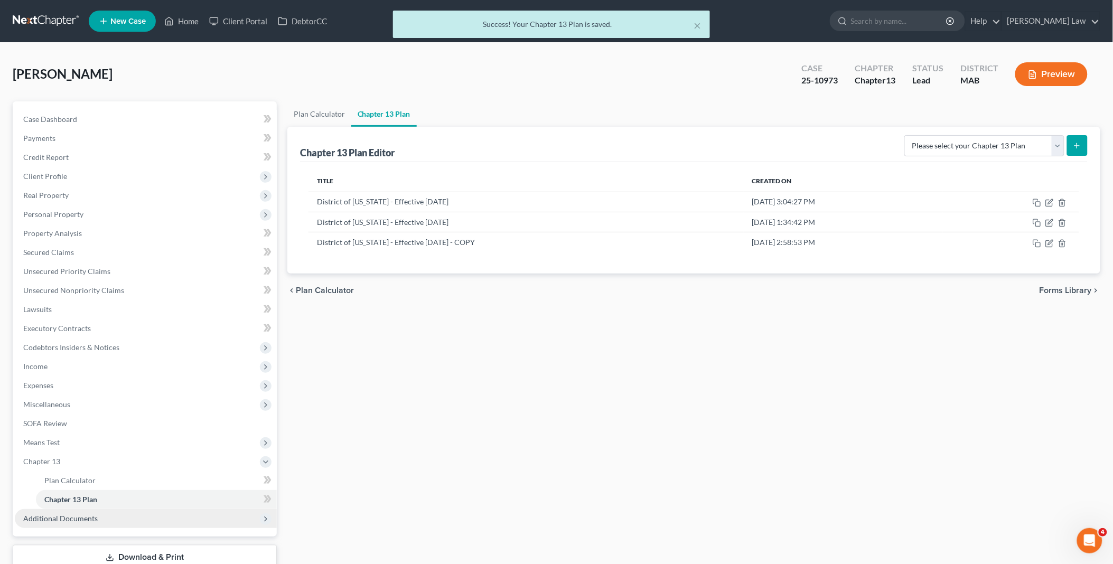
click at [88, 514] on span "Additional Documents" at bounding box center [60, 518] width 74 height 9
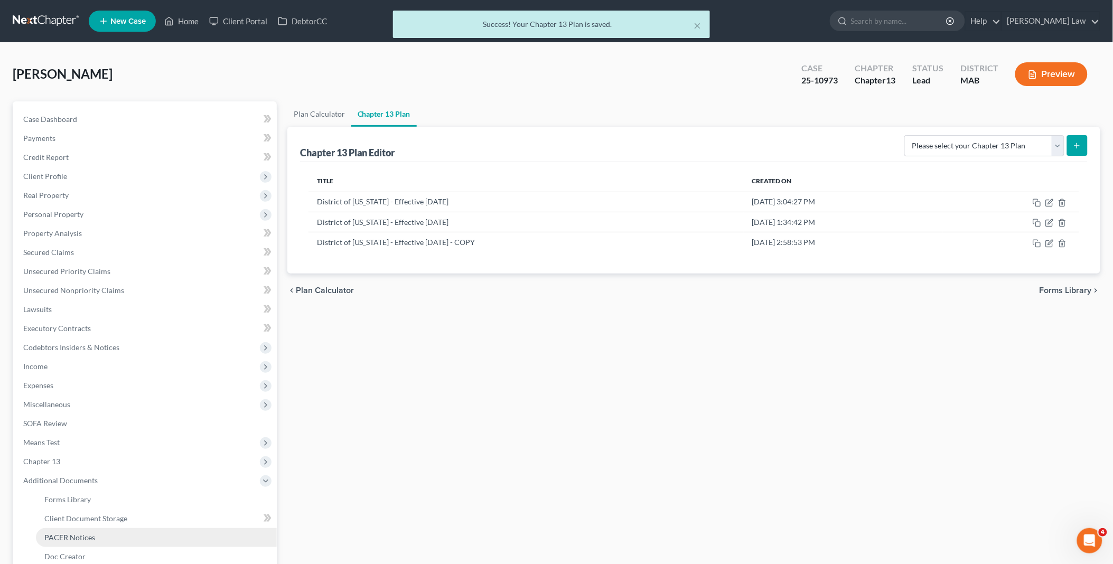
click at [96, 531] on link "PACER Notices" at bounding box center [156, 537] width 241 height 19
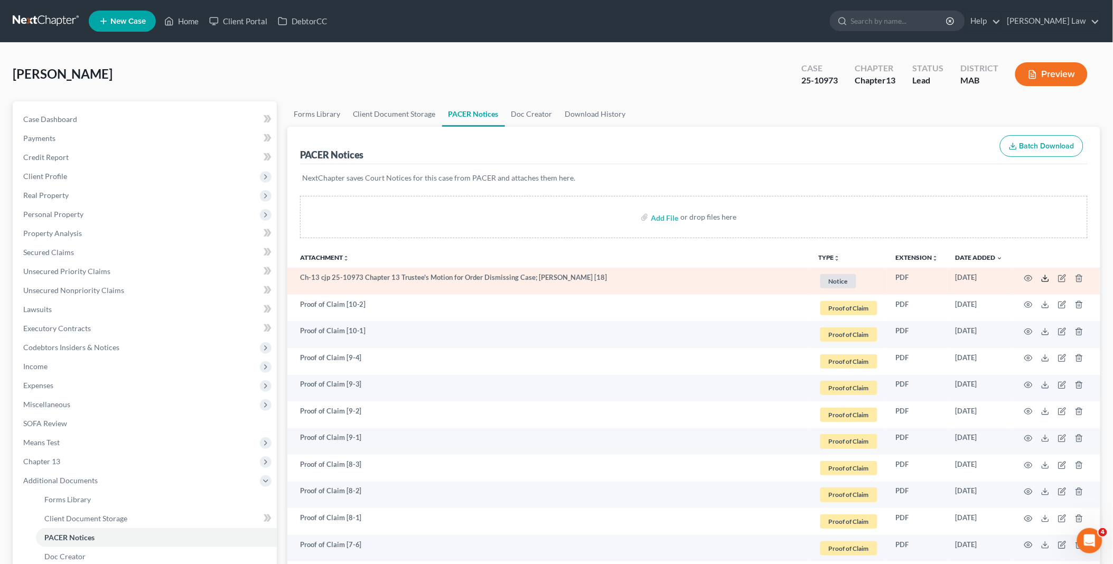
click at [1044, 280] on icon at bounding box center [1045, 278] width 8 height 8
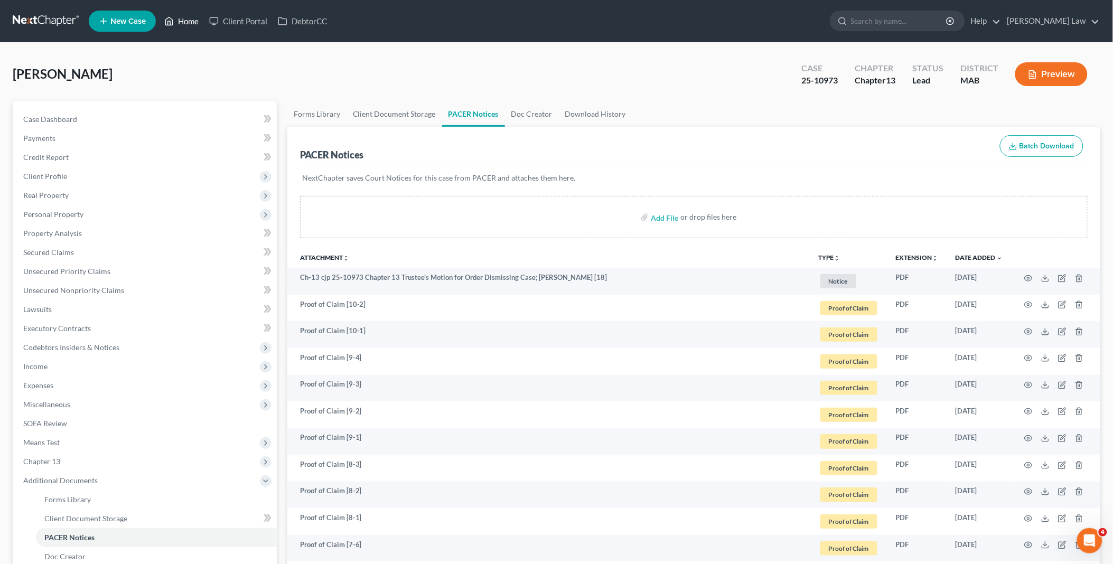
click at [196, 17] on link "Home" at bounding box center [181, 21] width 45 height 19
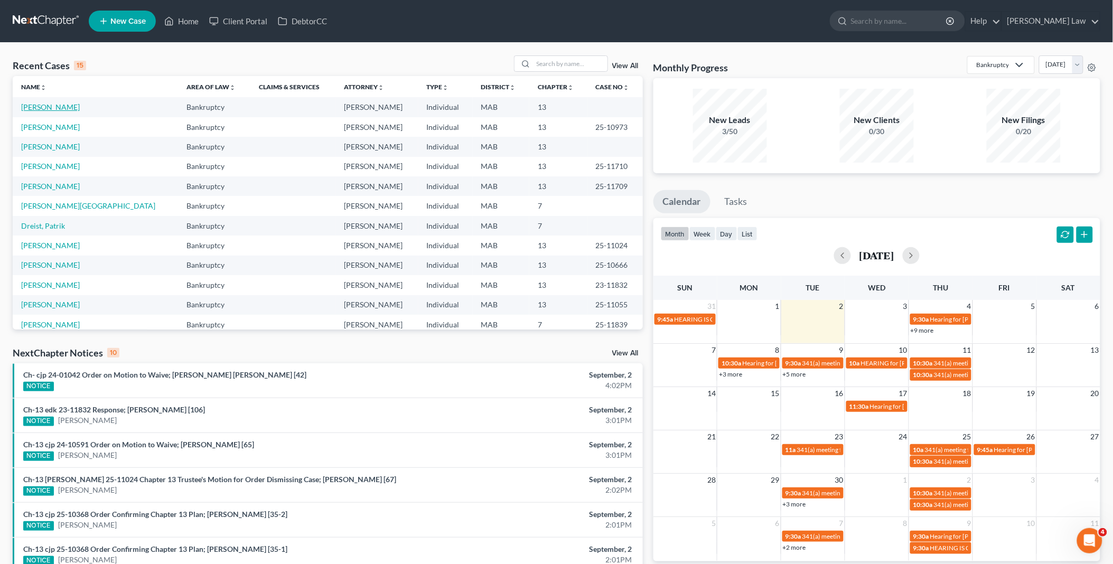
click at [56, 103] on link "[PERSON_NAME]" at bounding box center [50, 106] width 59 height 9
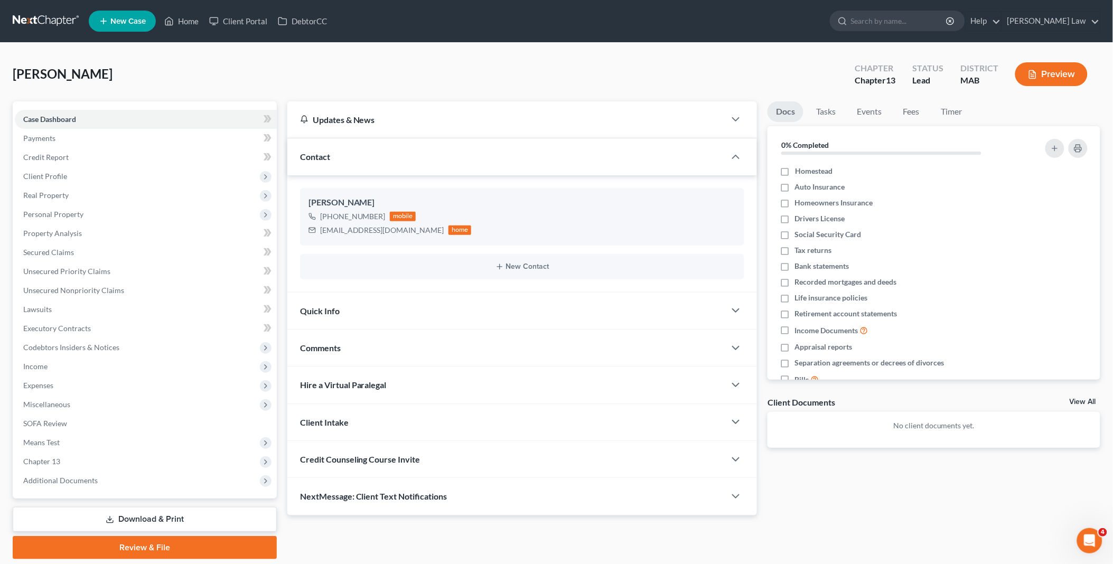
drag, startPoint x: 1086, startPoint y: 402, endPoint x: 749, endPoint y: 253, distance: 368.5
click at [1086, 400] on link "View All" at bounding box center [1083, 401] width 26 height 7
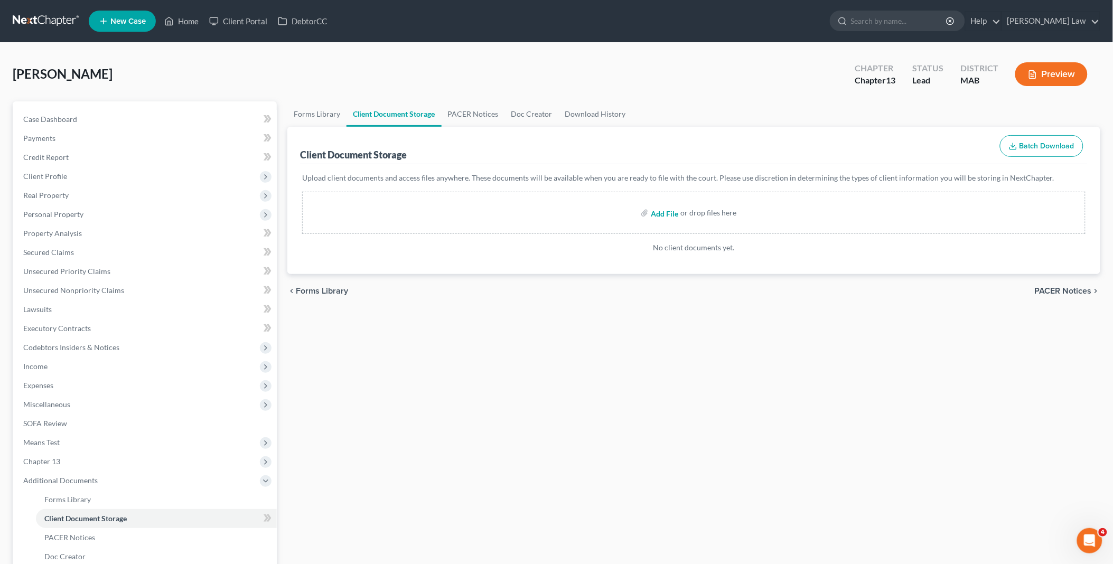
click at [670, 210] on input "file" at bounding box center [663, 212] width 25 height 19
type input "C:\fakepath\[PERSON_NAME] POA.pdf"
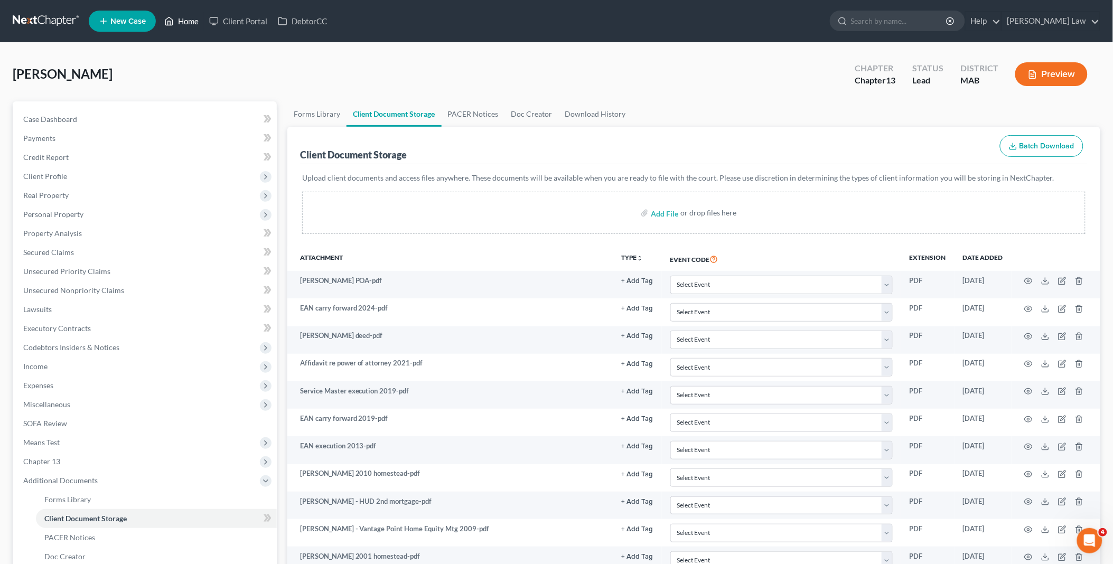
click at [181, 19] on link "Home" at bounding box center [181, 21] width 45 height 19
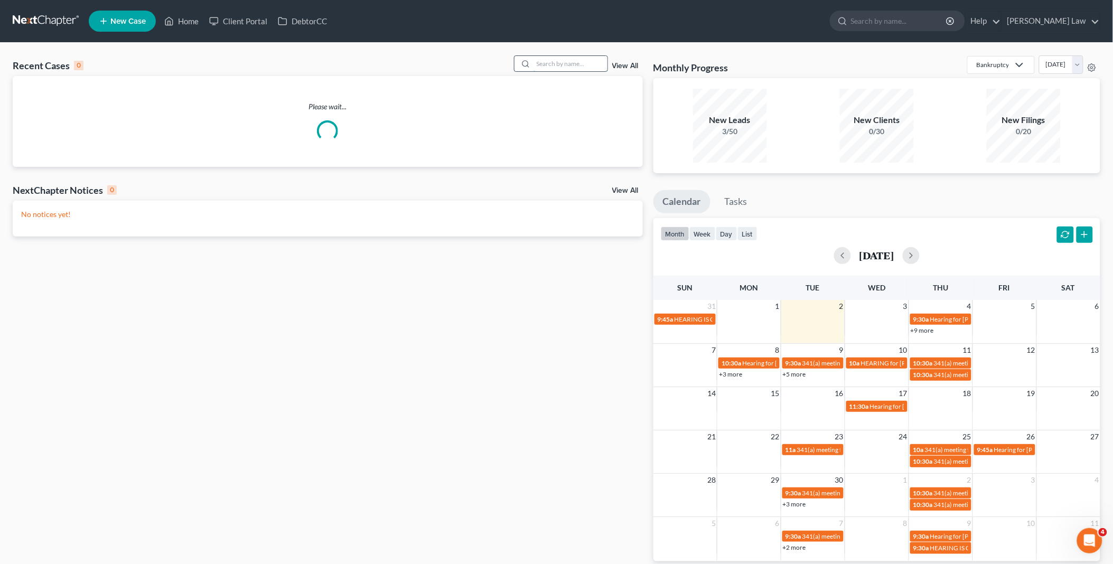
click at [547, 64] on input "search" at bounding box center [571, 63] width 74 height 15
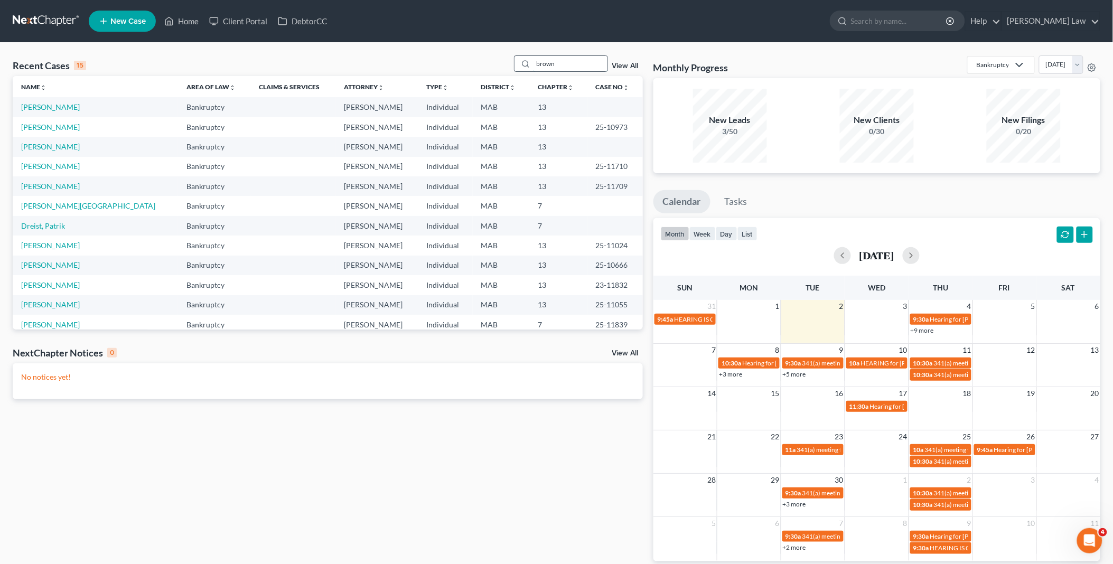
type input "brown"
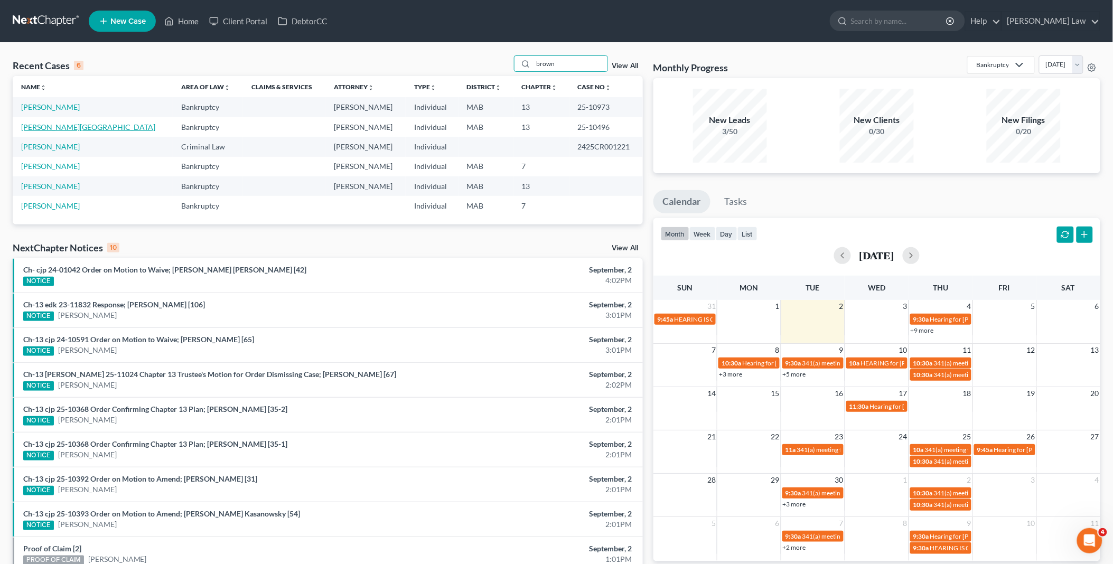
click at [43, 127] on link "[PERSON_NAME][GEOGRAPHIC_DATA]" at bounding box center [88, 127] width 134 height 9
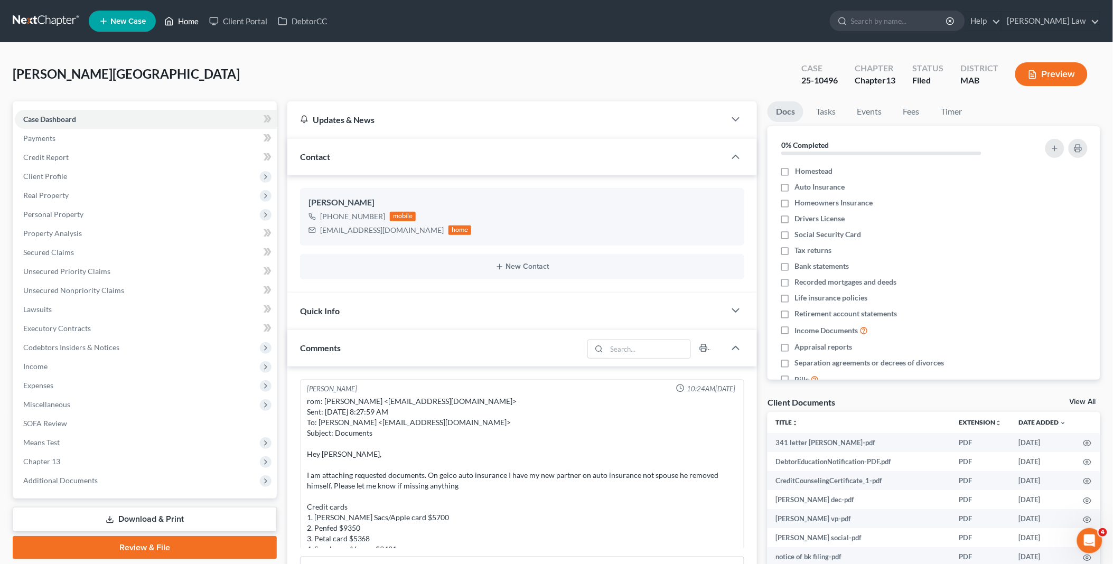
scroll to position [983, 0]
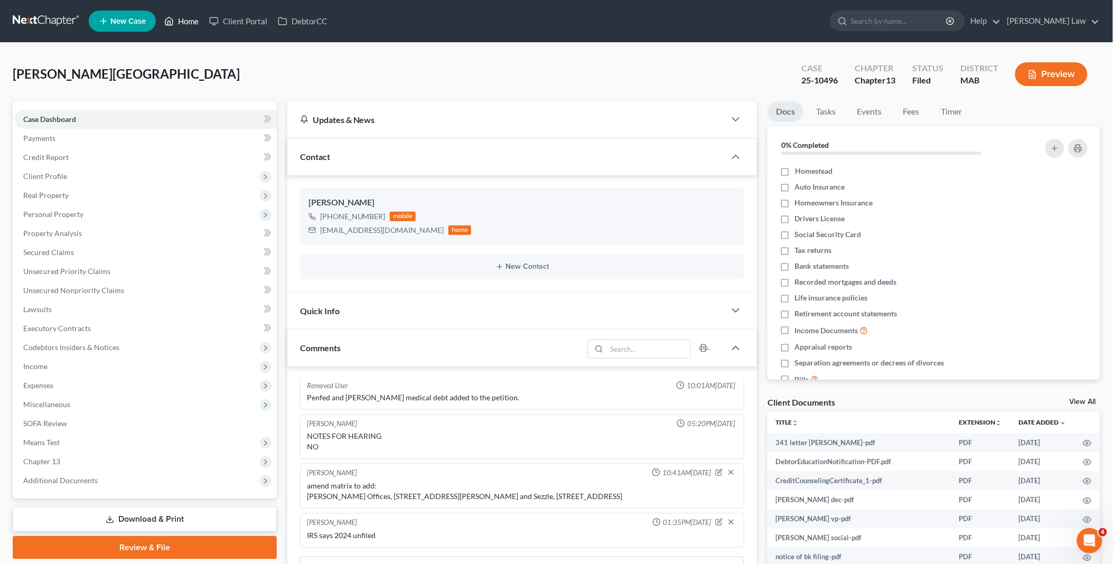
click at [188, 23] on link "Home" at bounding box center [181, 21] width 45 height 19
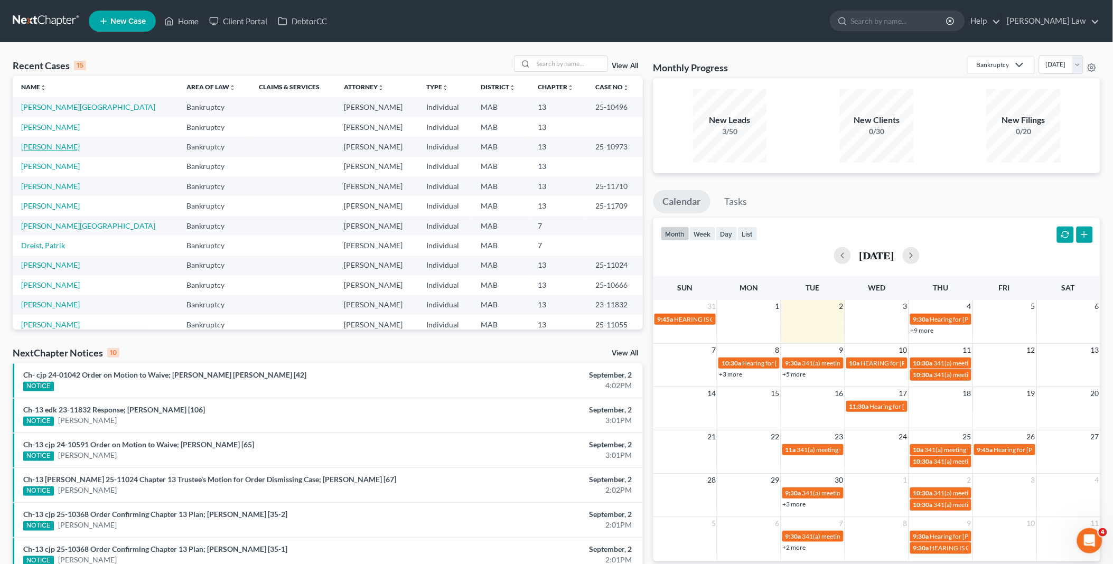
click at [54, 146] on link "[PERSON_NAME]" at bounding box center [50, 146] width 59 height 9
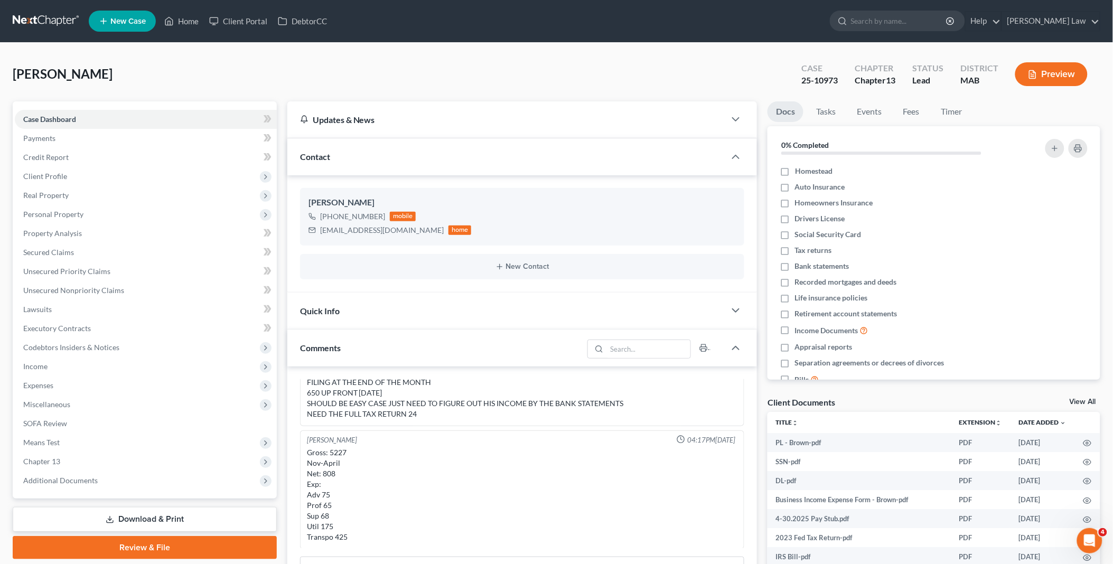
scroll to position [176, 0]
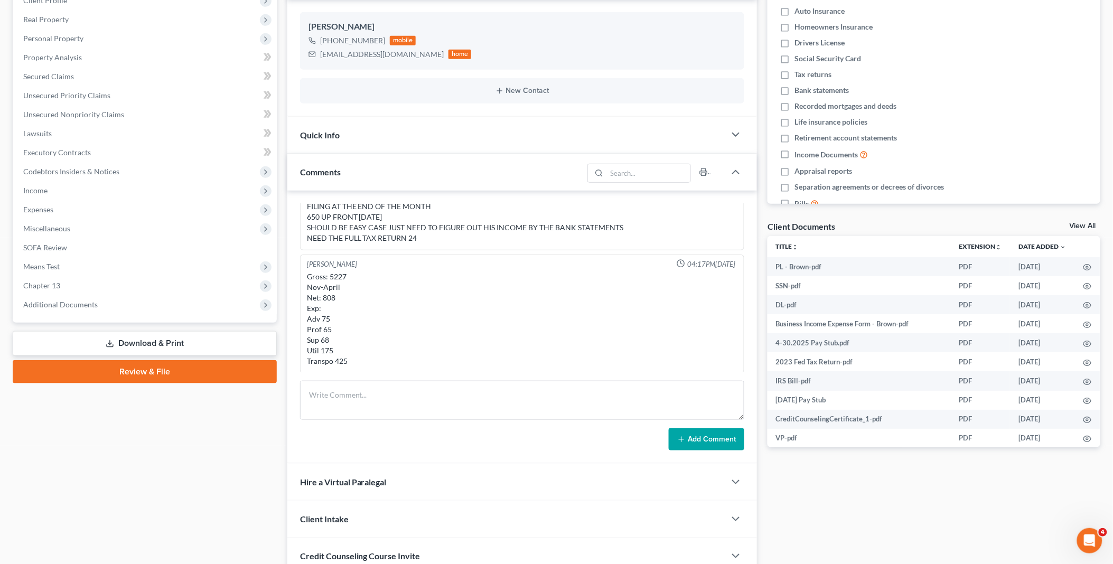
click at [149, 339] on link "Download & Print" at bounding box center [145, 343] width 264 height 25
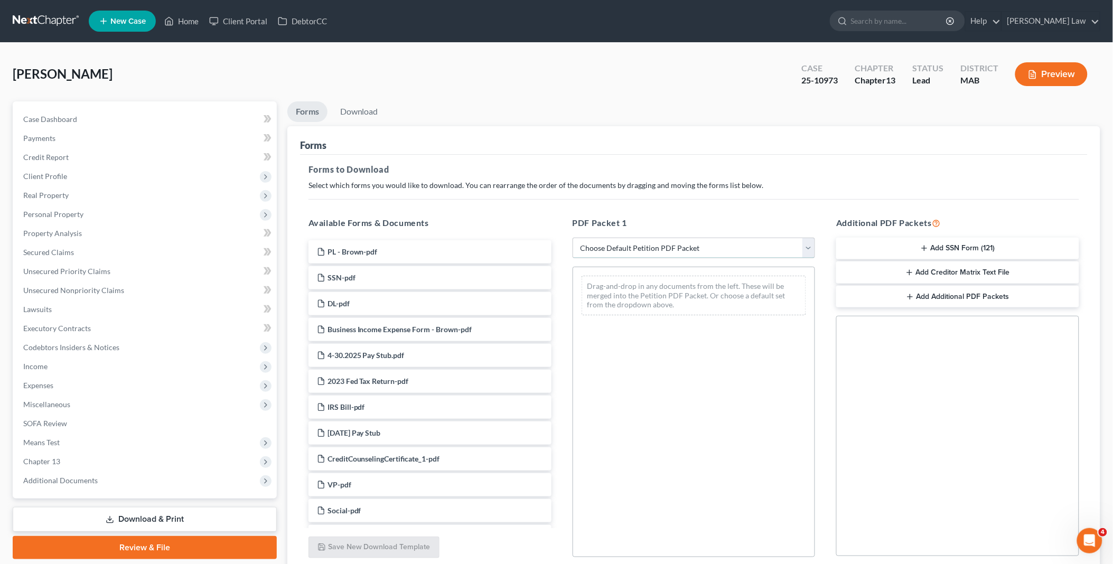
click at [806, 247] on select "Choose Default Petition PDF Packet Complete Bankruptcy Petition (all forms and …" at bounding box center [694, 248] width 243 height 21
select select "2"
click at [573, 238] on select "Choose Default Petition PDF Packet Complete Bankruptcy Petition (all forms and …" at bounding box center [694, 248] width 243 height 21
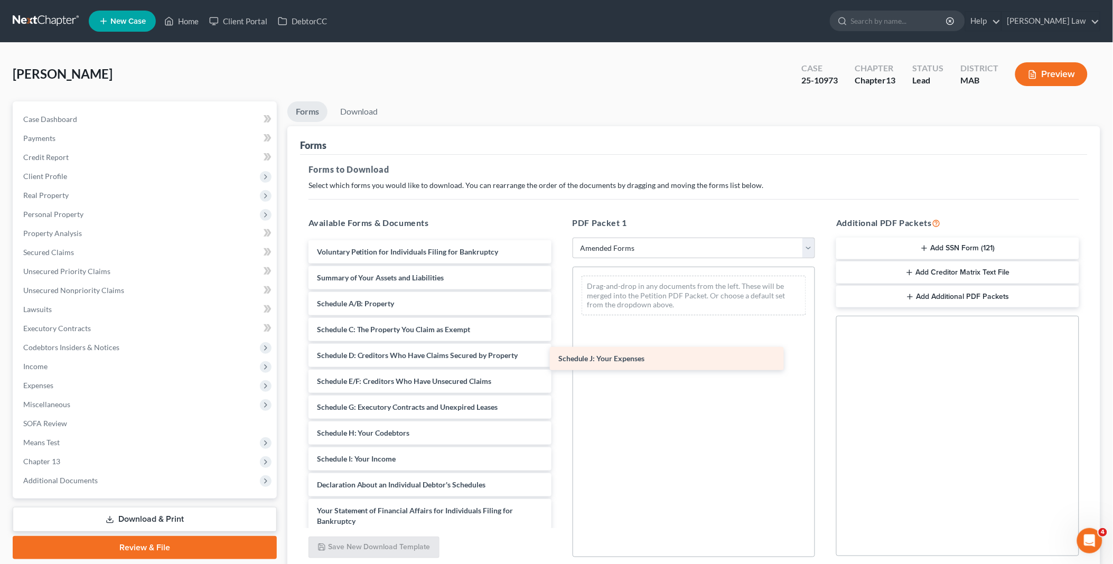
drag, startPoint x: 368, startPoint y: 478, endPoint x: 674, endPoint y: 303, distance: 352.6
click at [560, 303] on div "Schedule J: Your Expenses Voluntary Petition for Individuals Filing for Bankrup…" at bounding box center [430, 456] width 260 height 433
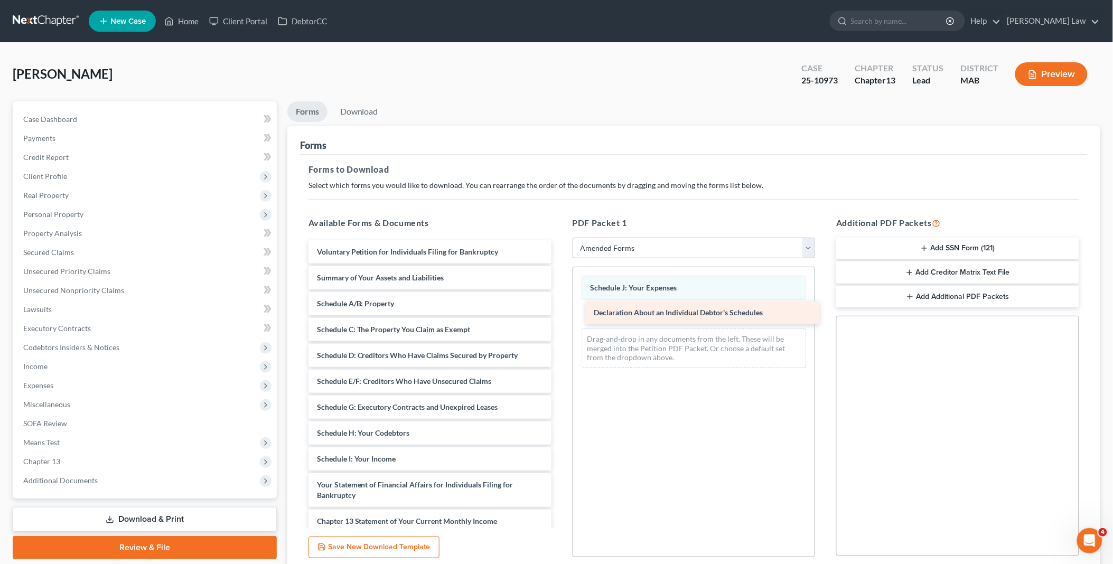
drag, startPoint x: 329, startPoint y: 486, endPoint x: 605, endPoint y: 313, distance: 326.1
click at [560, 313] on div "Declaration About an Individual Debtor's Schedules Voluntary Petition for Indiv…" at bounding box center [430, 443] width 260 height 407
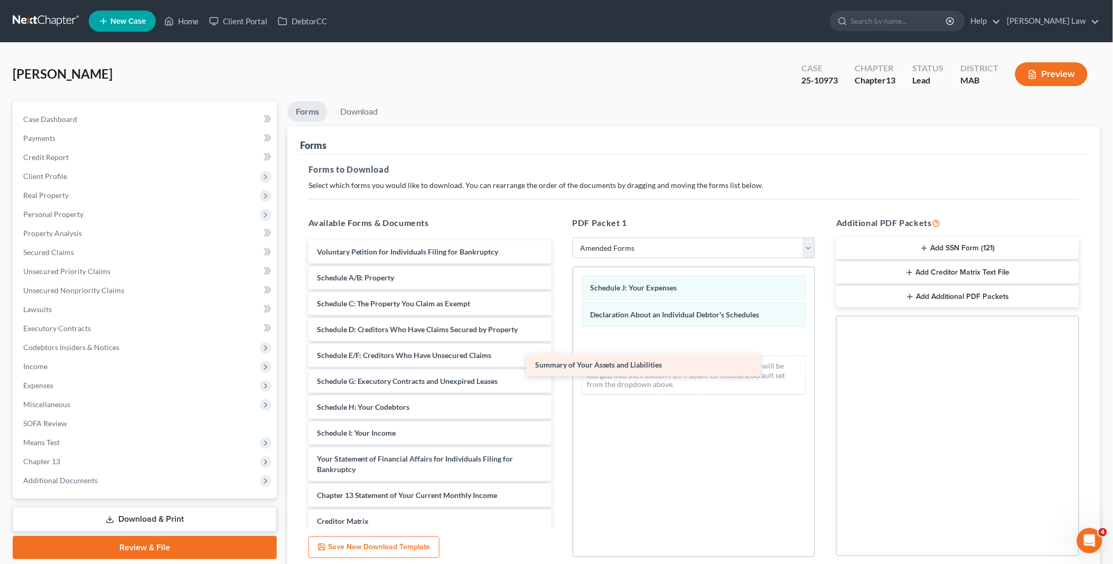
drag, startPoint x: 359, startPoint y: 270, endPoint x: 611, endPoint y: 356, distance: 265.8
click at [560, 351] on div "Summary of Your Assets and Liabilities Voluntary Petition for Individuals Filin…" at bounding box center [430, 430] width 260 height 381
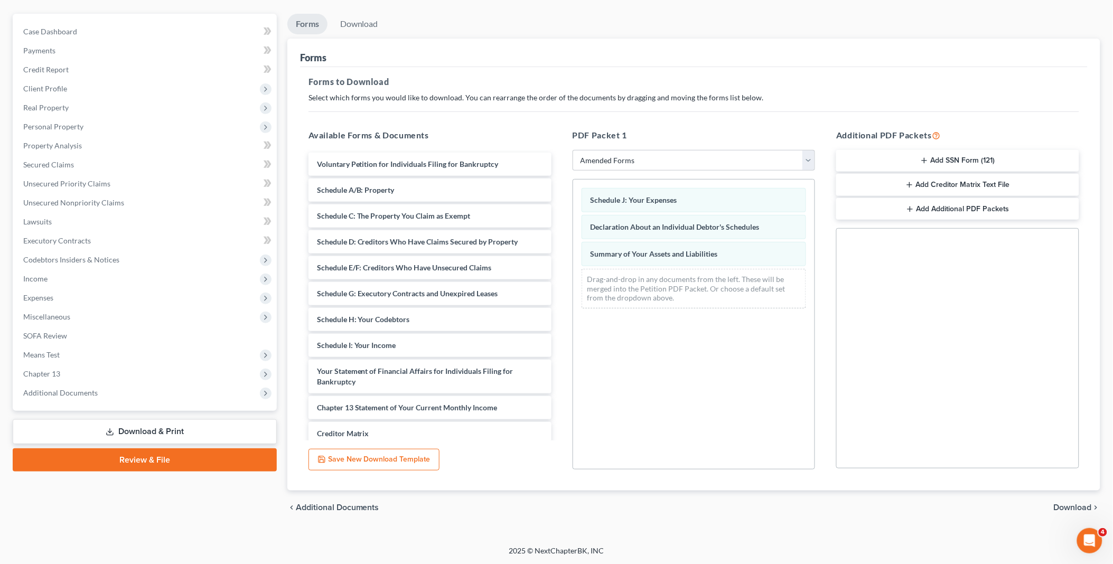
click at [1075, 506] on span "Download" at bounding box center [1073, 507] width 38 height 8
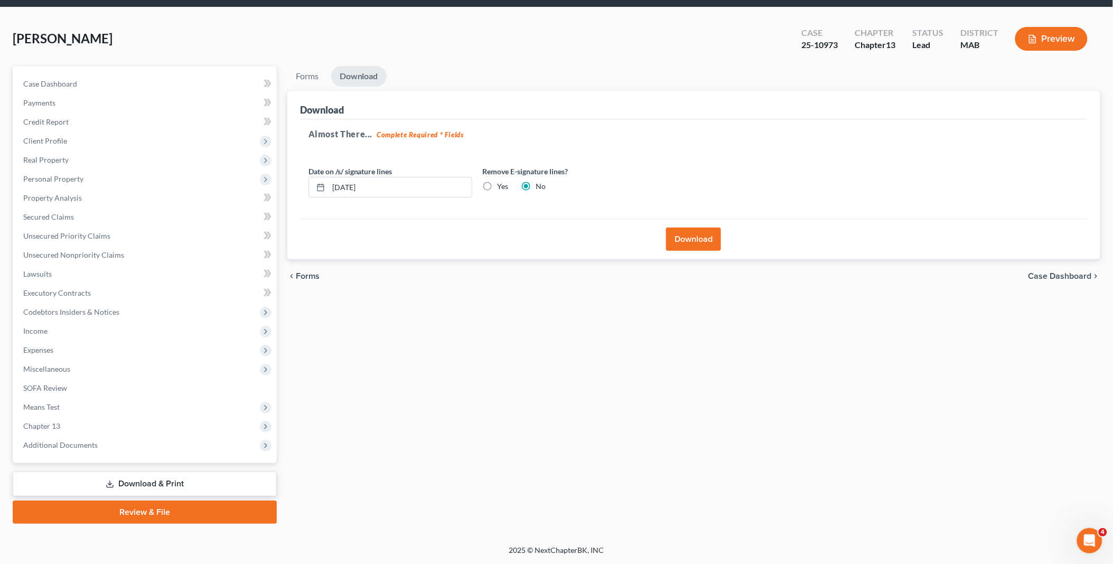
scroll to position [34, 0]
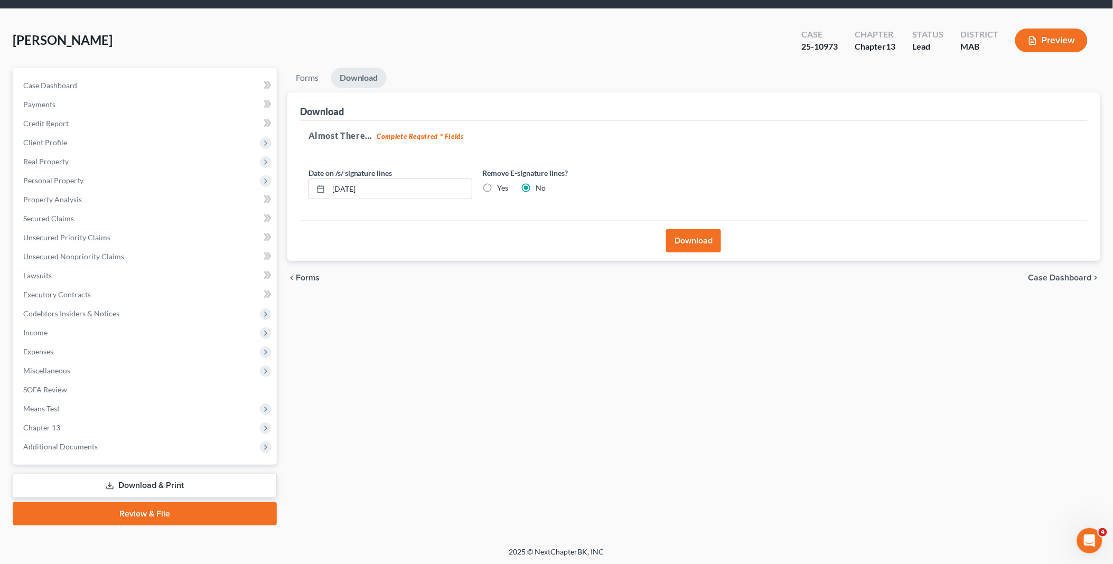
click at [676, 226] on div "Download" at bounding box center [694, 240] width 788 height 41
click at [689, 245] on button "Download" at bounding box center [693, 240] width 55 height 23
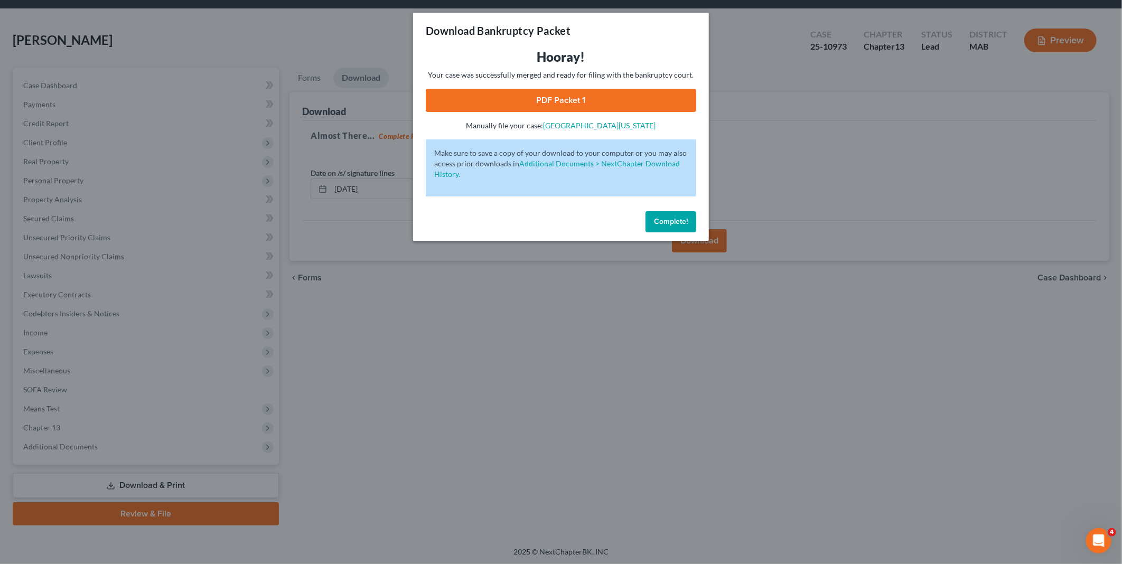
click at [523, 99] on link "PDF Packet 1" at bounding box center [561, 100] width 270 height 23
drag, startPoint x: 672, startPoint y: 225, endPoint x: 366, endPoint y: 70, distance: 343.3
click at [672, 225] on span "Complete!" at bounding box center [671, 221] width 34 height 9
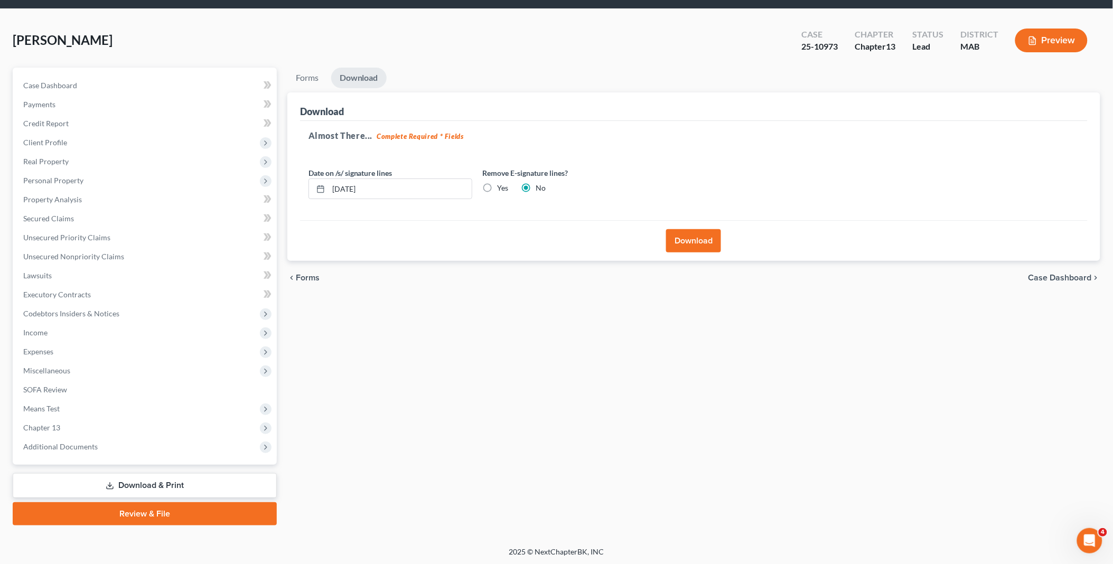
scroll to position [0, 0]
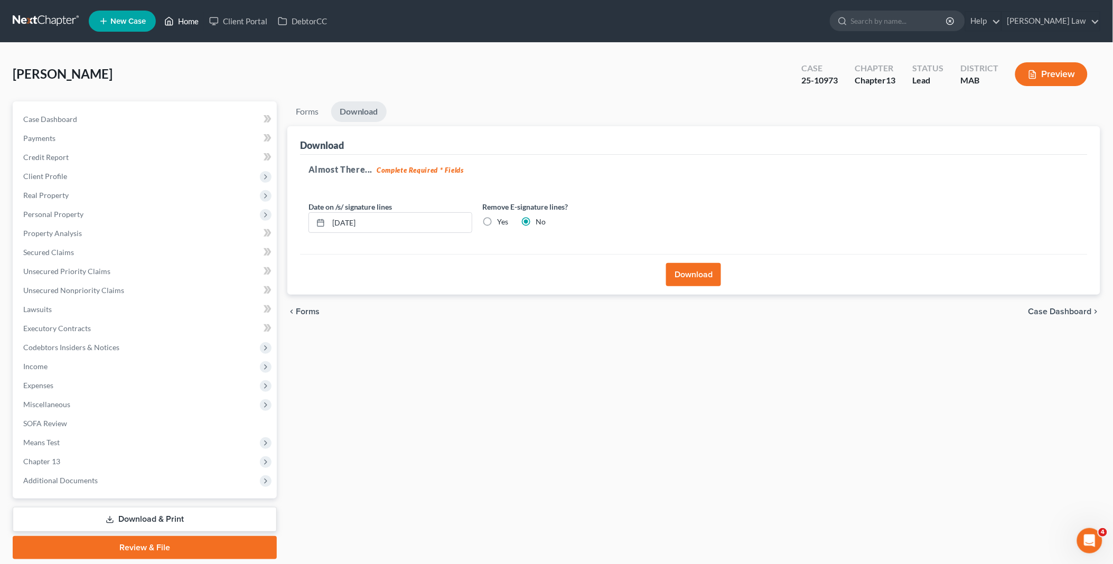
click at [188, 20] on link "Home" at bounding box center [181, 21] width 45 height 19
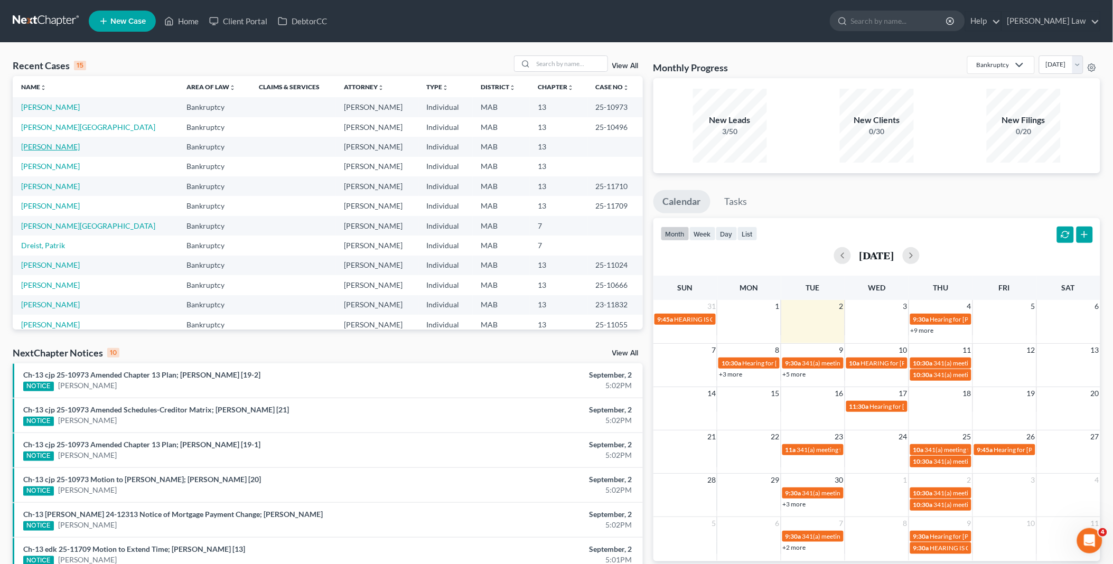
click at [54, 148] on link "[PERSON_NAME]" at bounding box center [50, 146] width 59 height 9
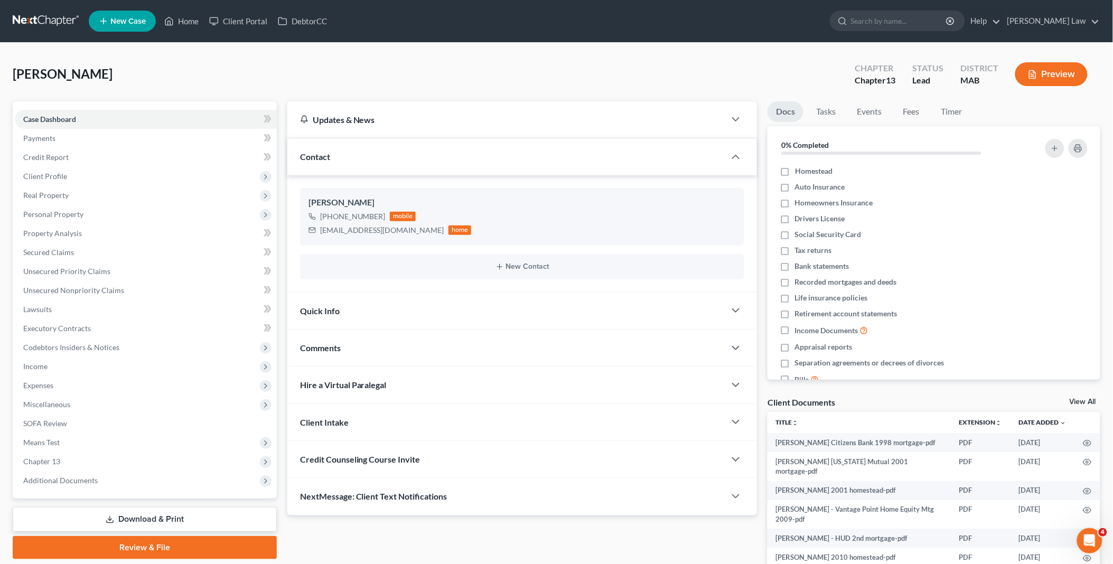
click at [1081, 398] on link "View All" at bounding box center [1083, 401] width 26 height 7
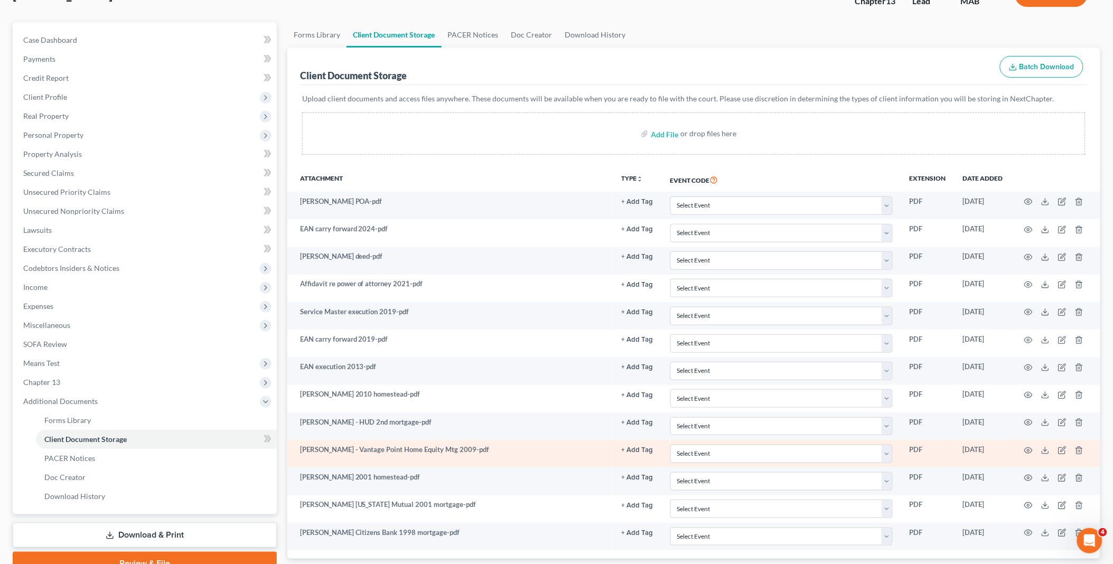
scroll to position [149, 0]
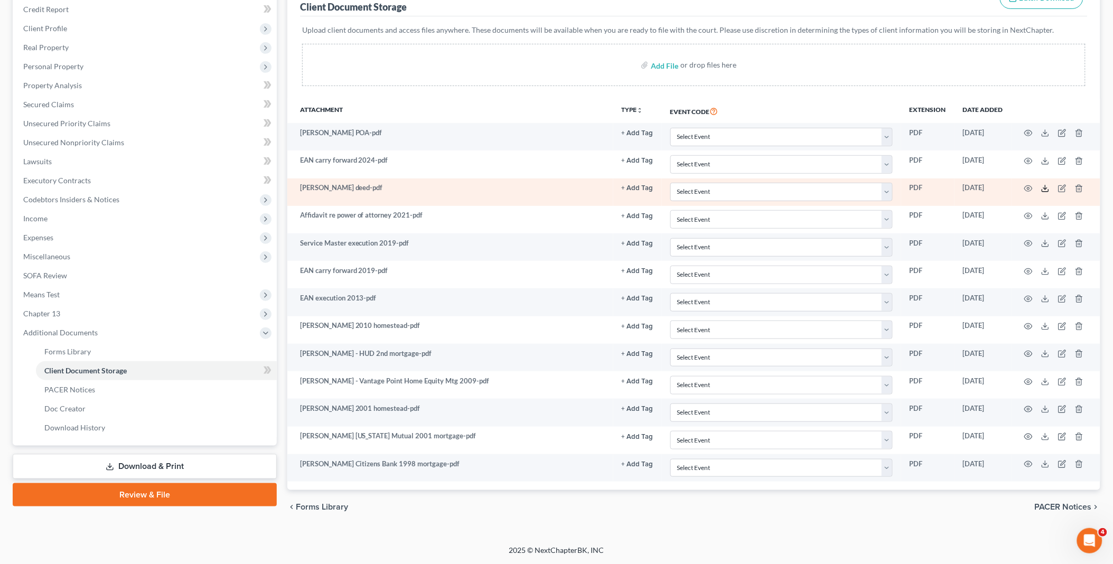
click at [1045, 188] on polyline at bounding box center [1046, 189] width 4 height 2
